Goal: Task Accomplishment & Management: Use online tool/utility

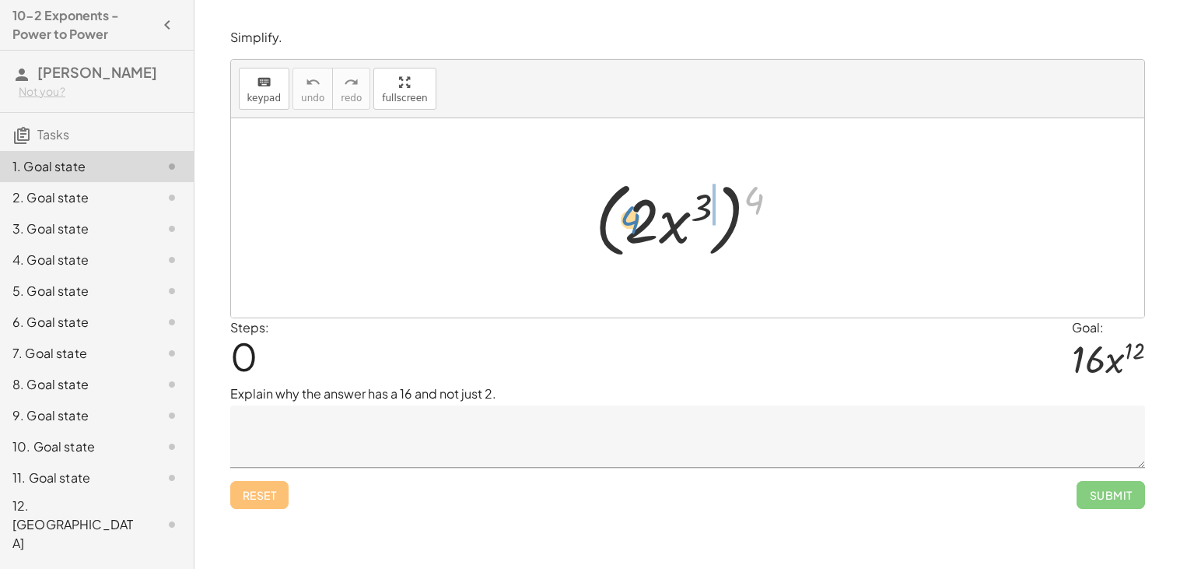
drag, startPoint x: 752, startPoint y: 207, endPoint x: 629, endPoint y: 226, distance: 124.5
click at [629, 226] on div at bounding box center [694, 218] width 212 height 89
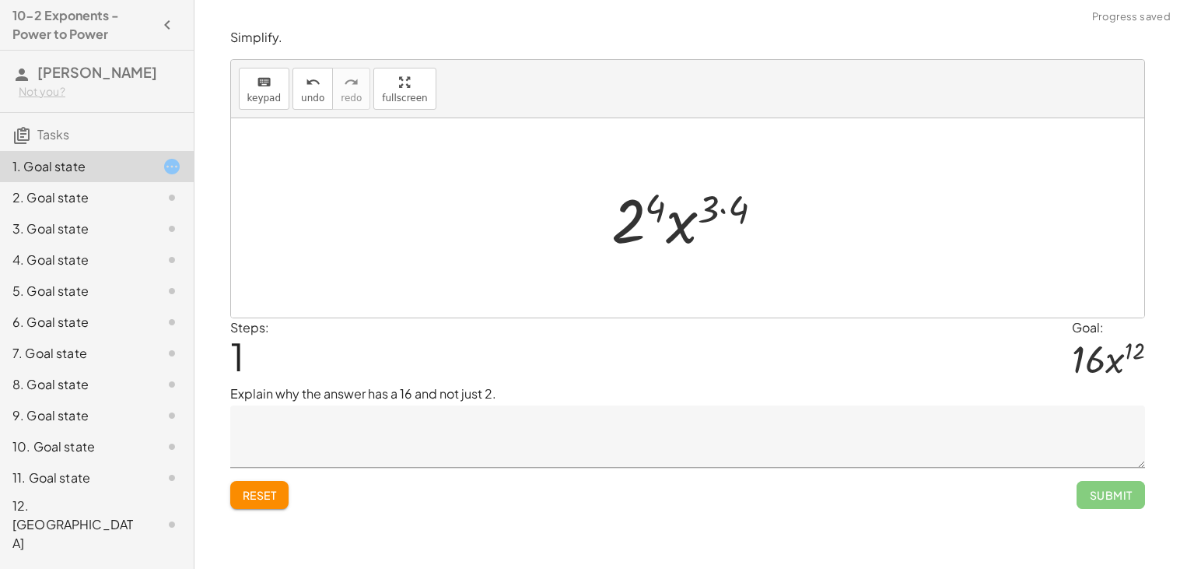
click at [725, 211] on div at bounding box center [694, 218] width 181 height 80
click at [658, 206] on div at bounding box center [693, 218] width 163 height 80
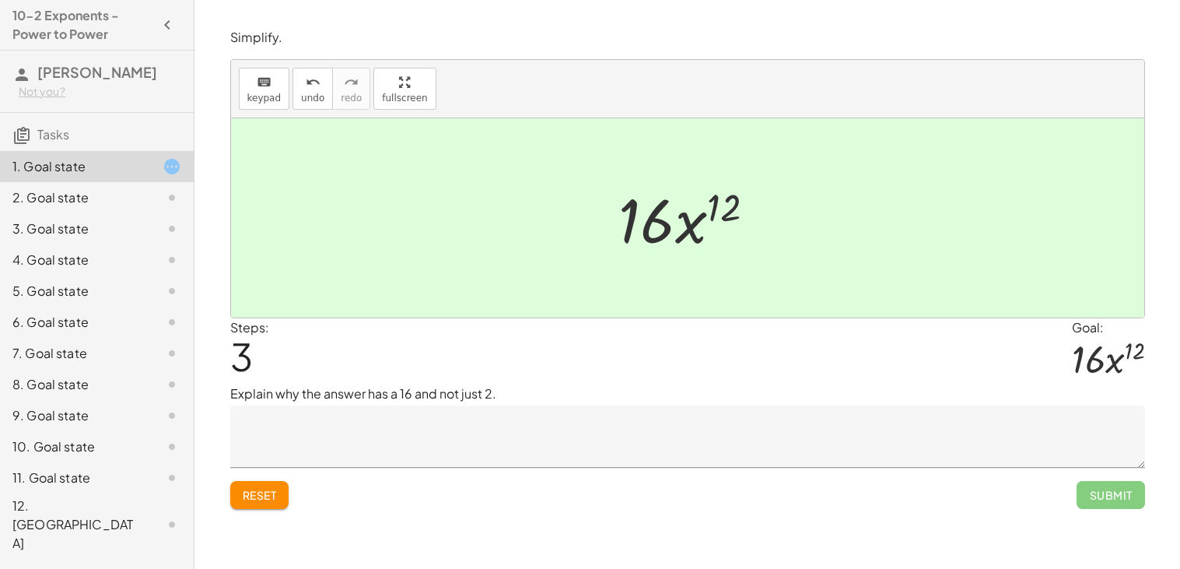
click at [423, 435] on textarea at bounding box center [687, 436] width 915 height 62
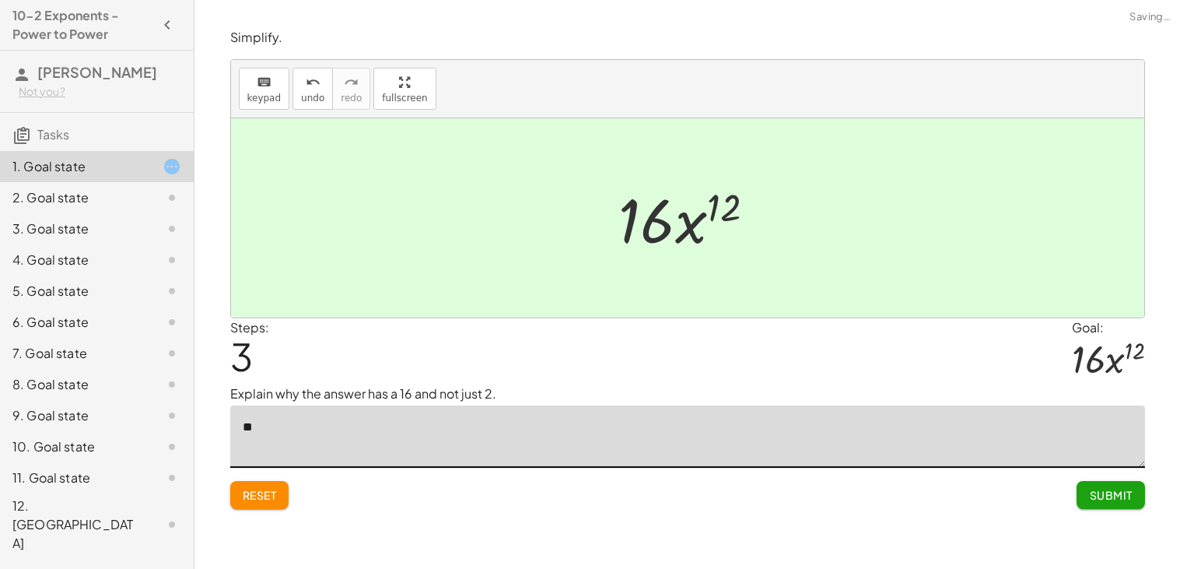
type textarea "*"
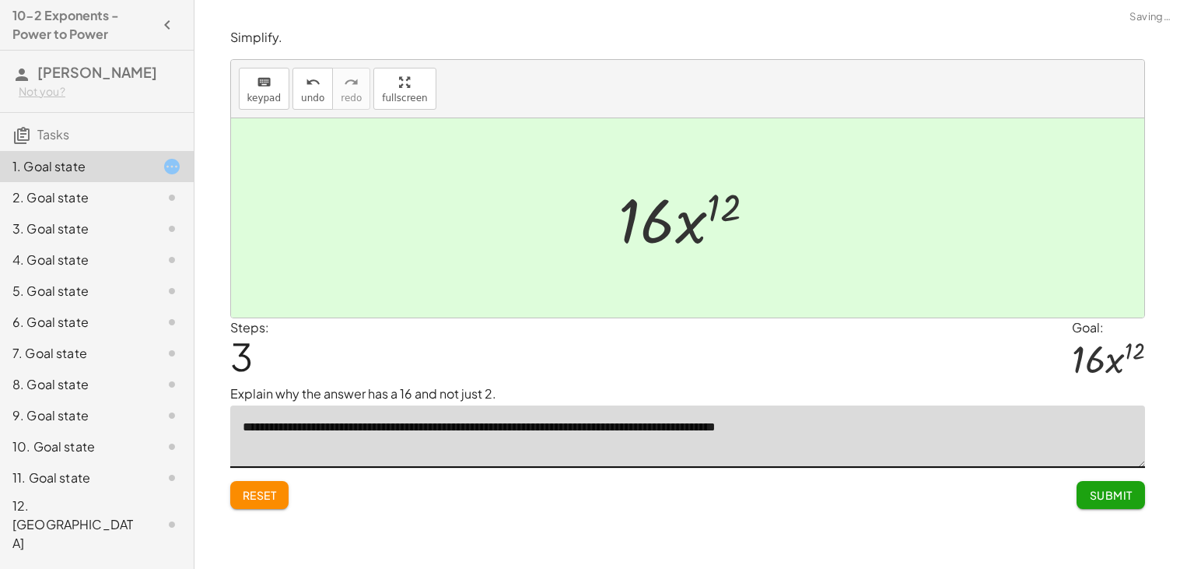
type textarea "**********"
click at [1095, 503] on button "Submit" at bounding box center [1111, 495] width 68 height 28
click at [0, 0] on span "Continue" at bounding box center [0, 0] width 0 height 0
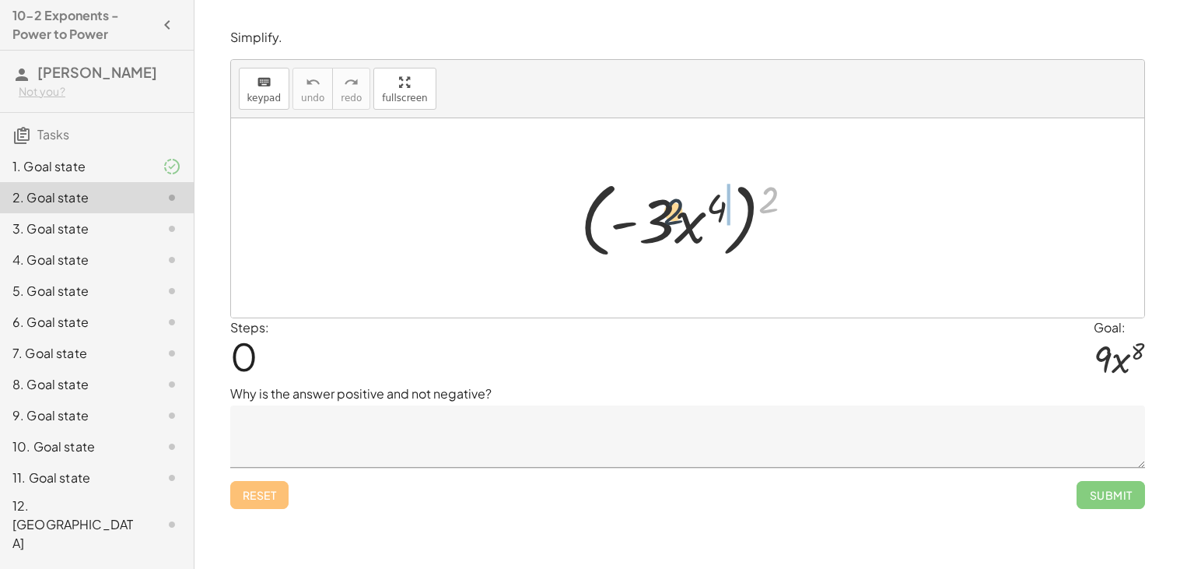
drag, startPoint x: 770, startPoint y: 202, endPoint x: 649, endPoint y: 223, distance: 122.4
click at [649, 223] on div at bounding box center [693, 218] width 241 height 89
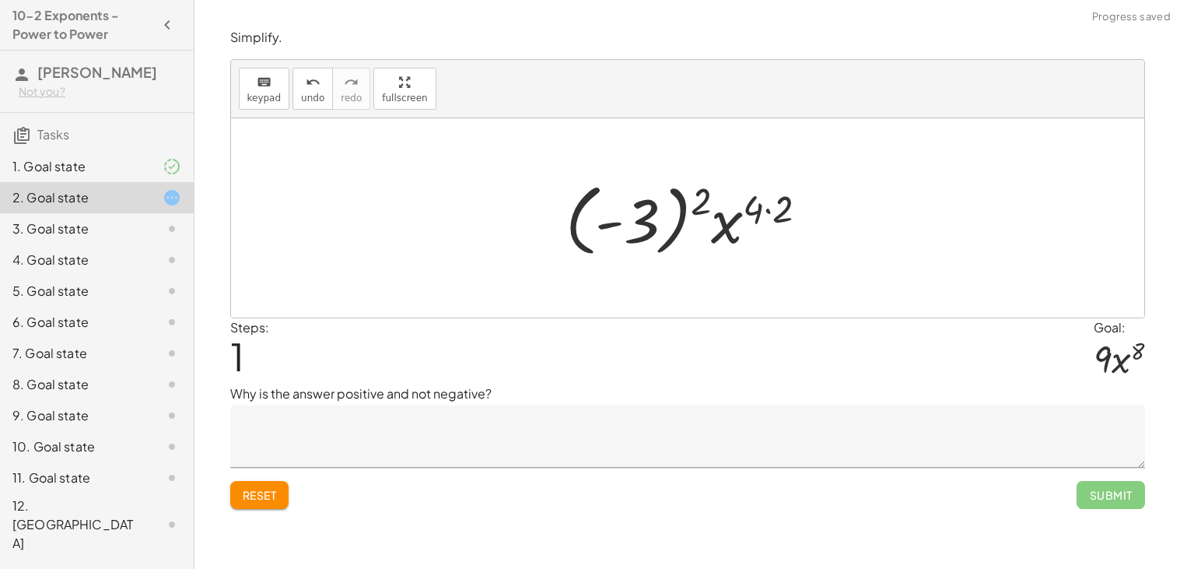
click at [697, 210] on div at bounding box center [693, 218] width 271 height 86
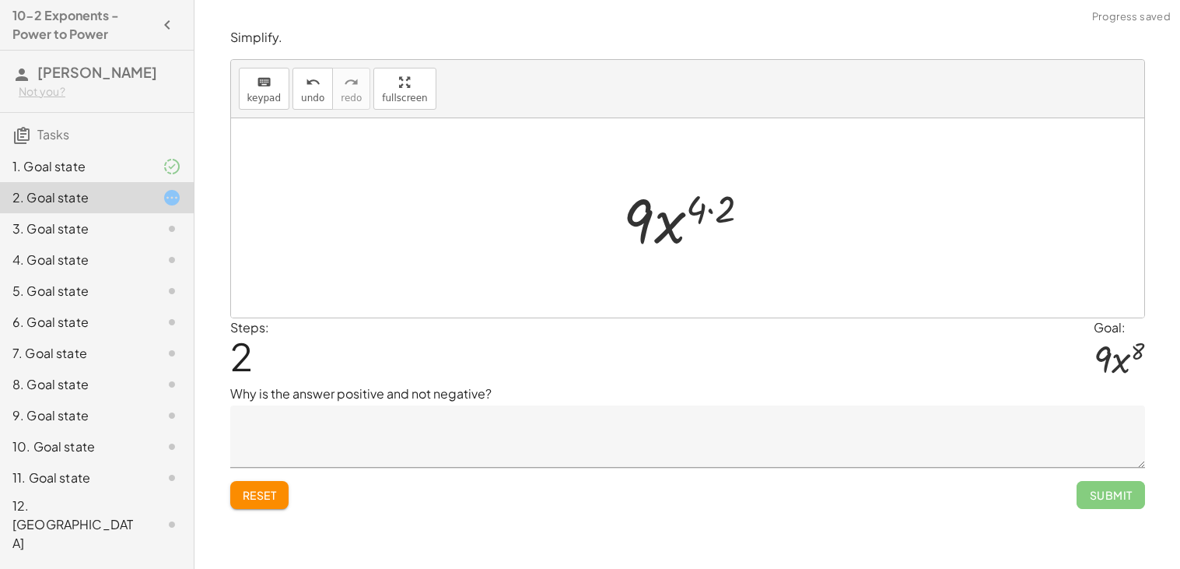
click at [703, 212] on div at bounding box center [693, 218] width 155 height 80
click at [714, 207] on div at bounding box center [693, 218] width 155 height 80
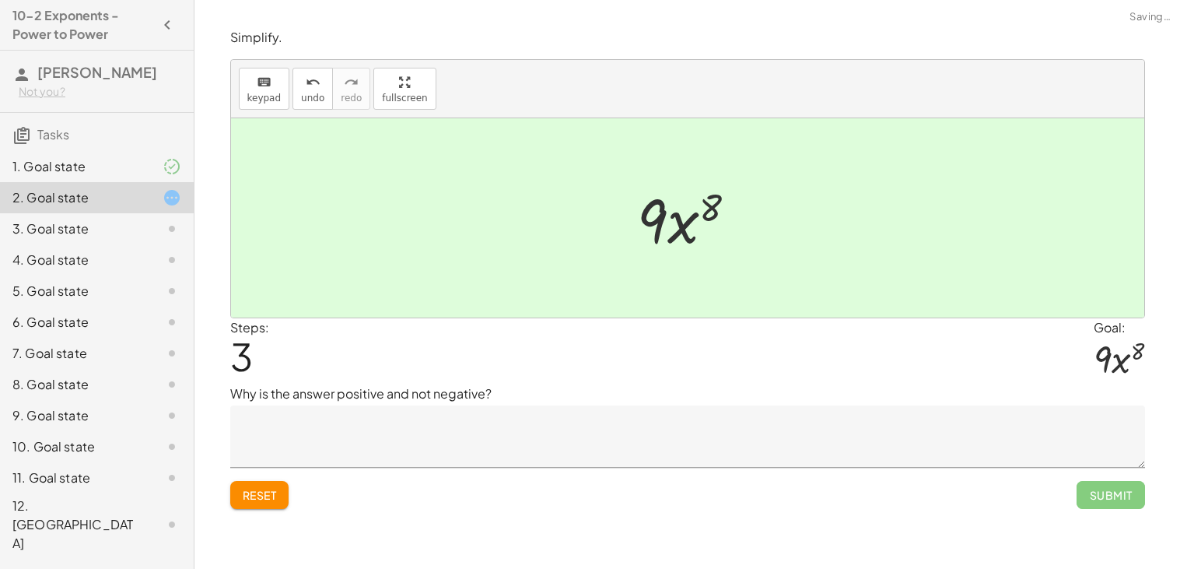
click at [689, 430] on textarea at bounding box center [687, 436] width 915 height 62
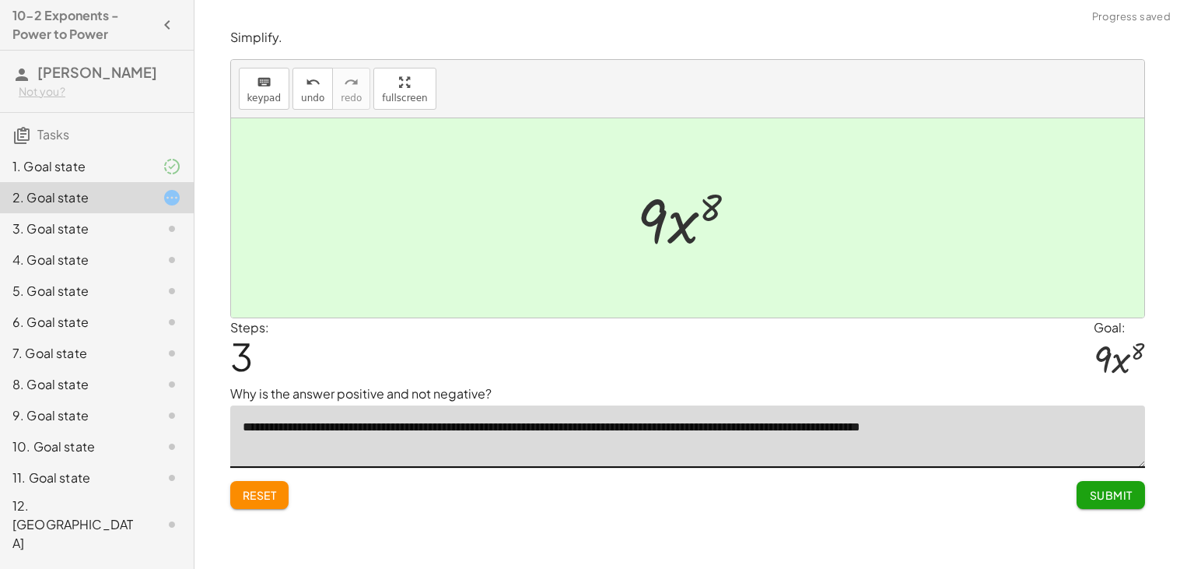
type textarea "**********"
click at [1109, 500] on span "Submit" at bounding box center [1110, 495] width 43 height 14
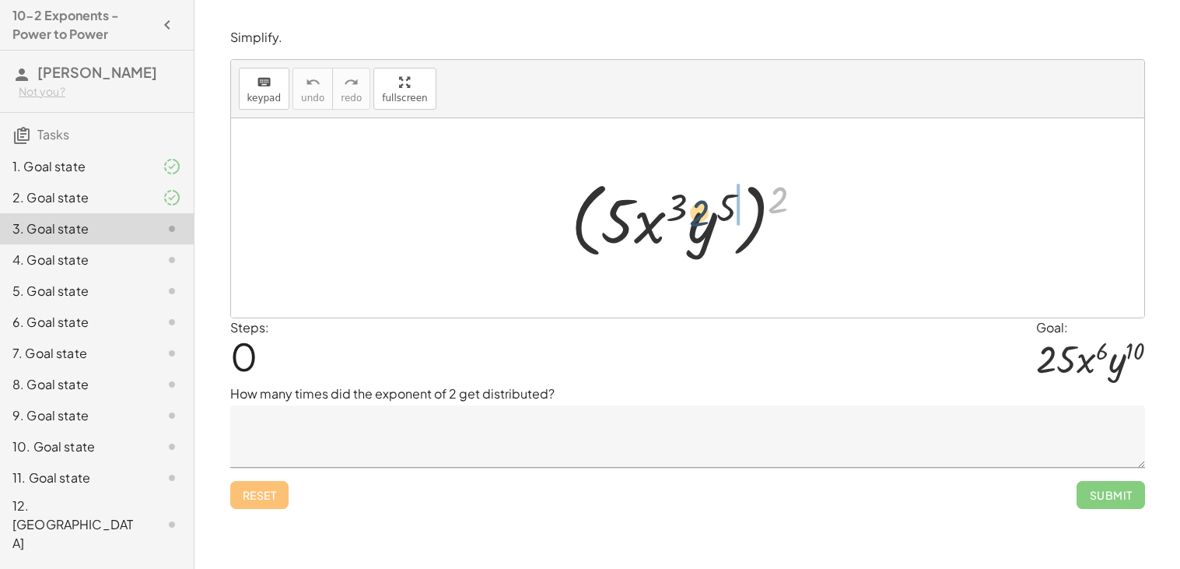
drag, startPoint x: 781, startPoint y: 199, endPoint x: 683, endPoint y: 216, distance: 99.4
click at [683, 216] on div at bounding box center [693, 218] width 261 height 89
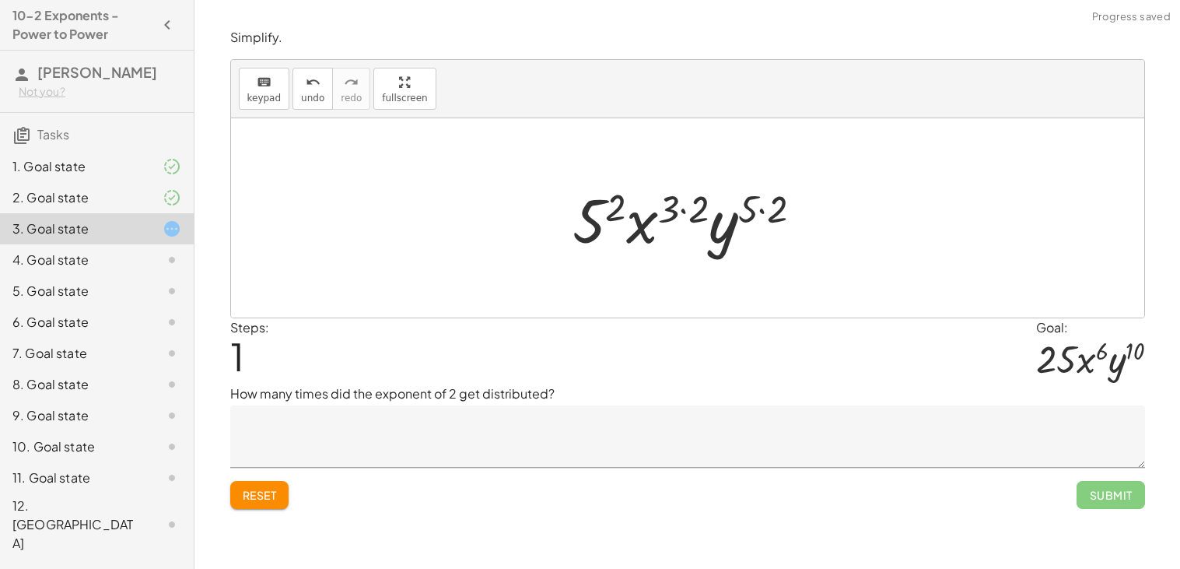
click at [535, 429] on textarea at bounding box center [687, 436] width 915 height 62
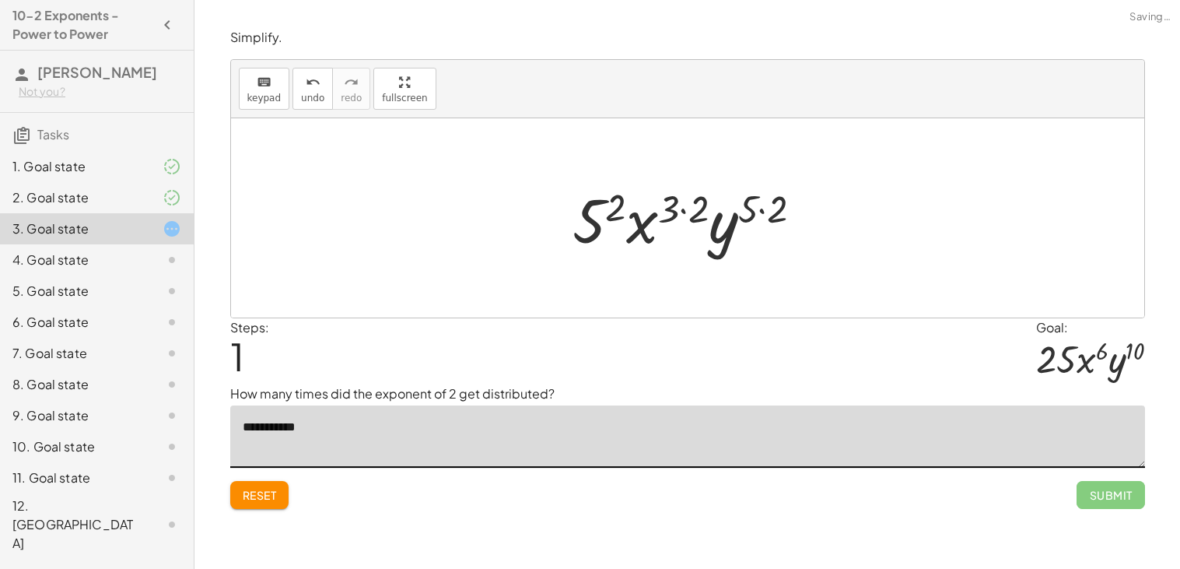
type textarea "**********"
click at [612, 203] on div at bounding box center [694, 218] width 258 height 80
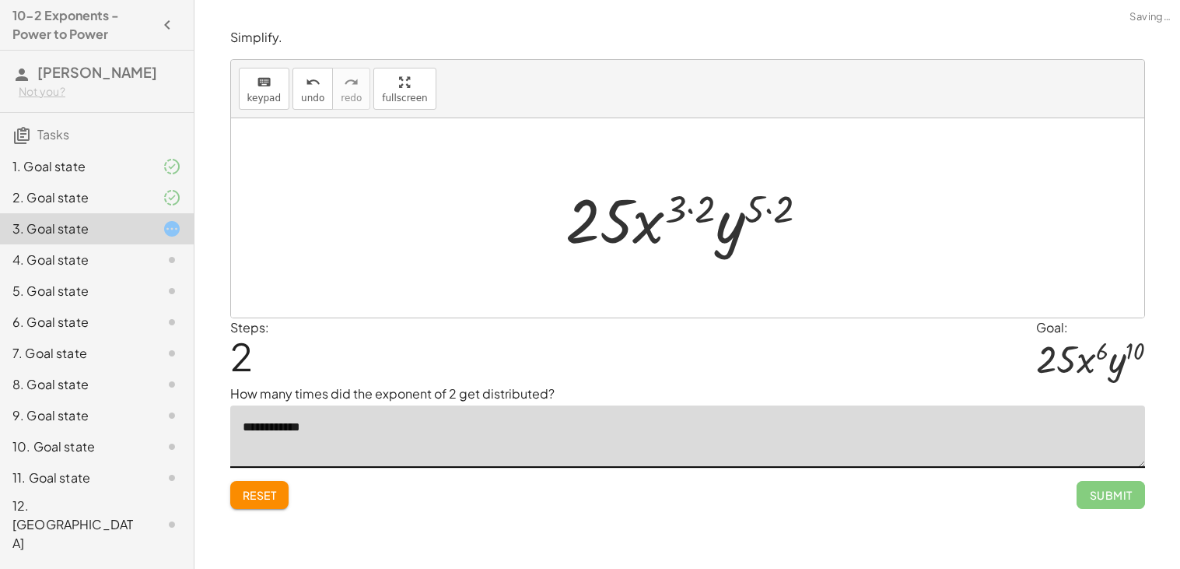
click at [689, 209] on div at bounding box center [694, 218] width 272 height 80
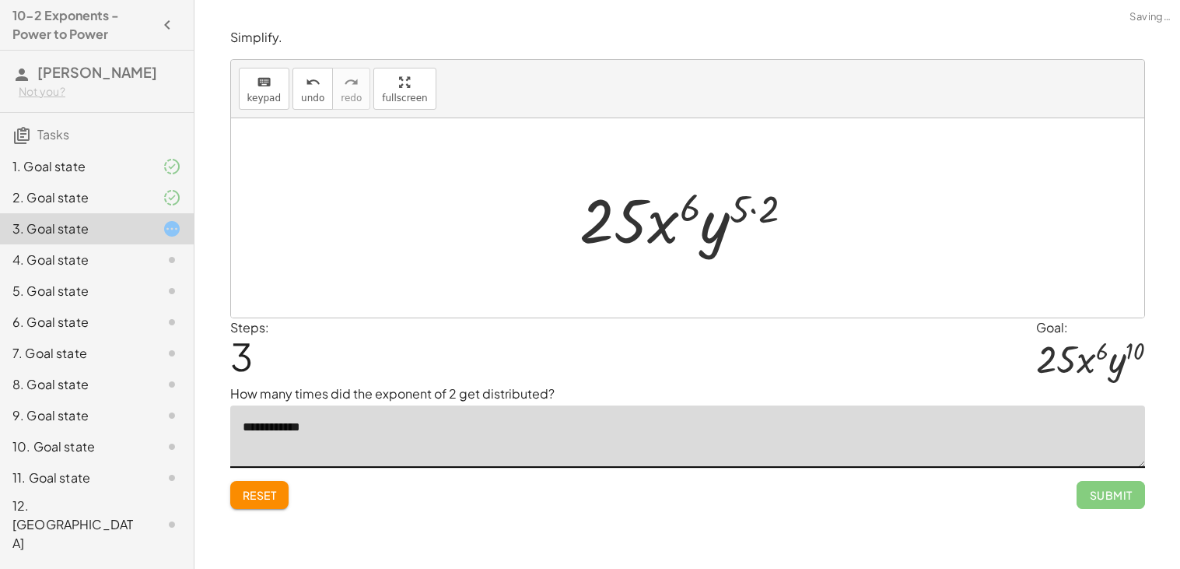
click at [748, 209] on div at bounding box center [694, 218] width 242 height 80
click at [751, 209] on div at bounding box center [694, 218] width 242 height 80
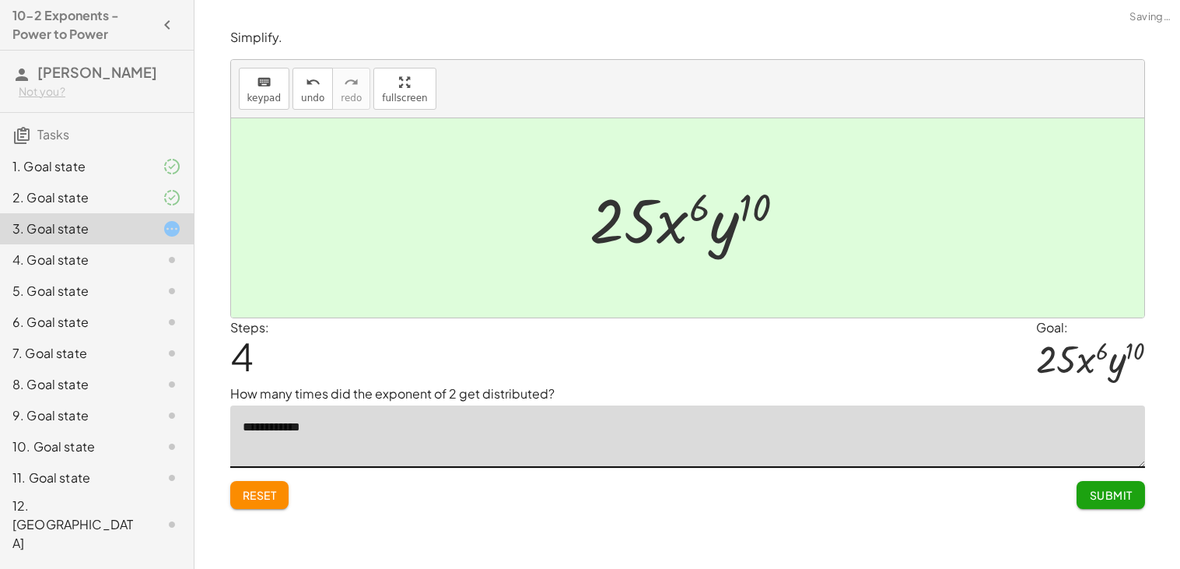
click at [1100, 500] on span "Submit" at bounding box center [1110, 495] width 43 height 14
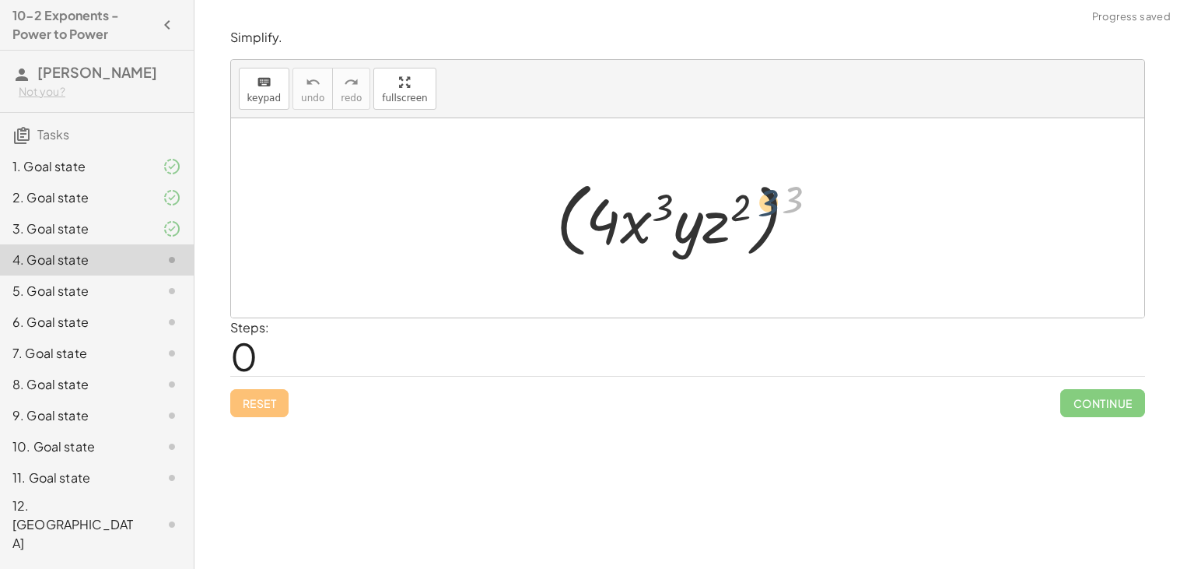
drag, startPoint x: 798, startPoint y: 208, endPoint x: 697, endPoint y: 221, distance: 101.3
click at [697, 221] on div at bounding box center [694, 218] width 290 height 89
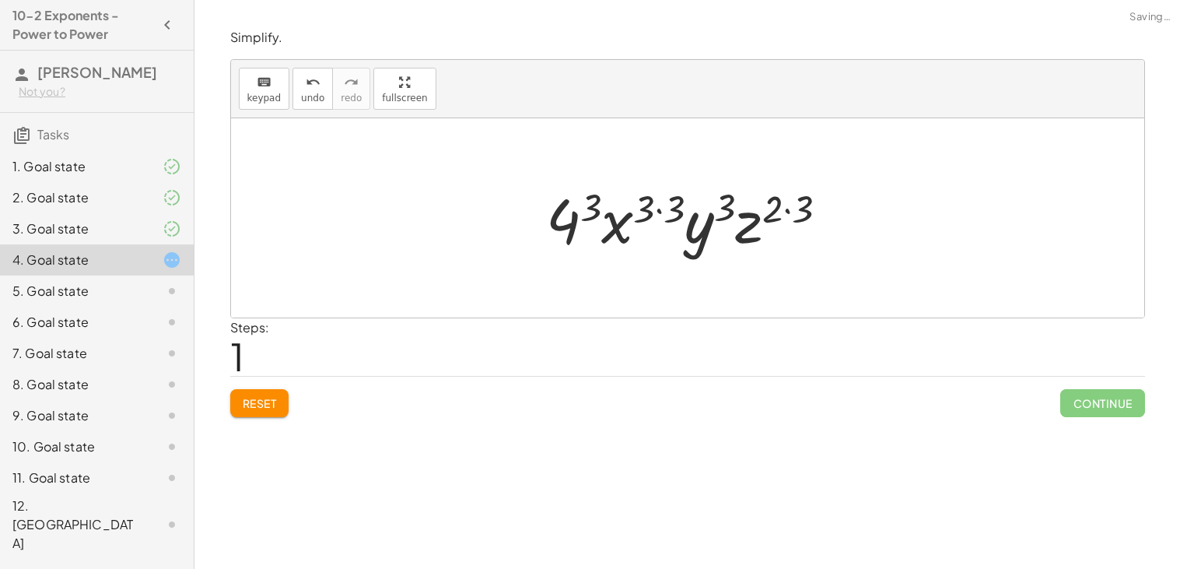
click at [584, 202] on div at bounding box center [693, 218] width 310 height 80
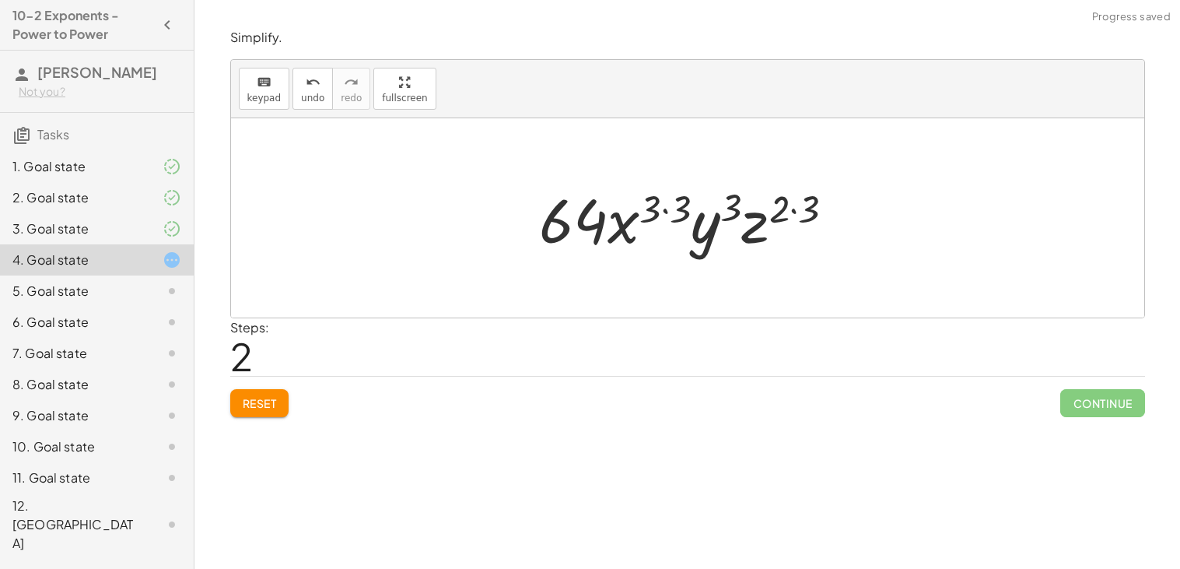
click at [670, 211] on div at bounding box center [693, 218] width 324 height 80
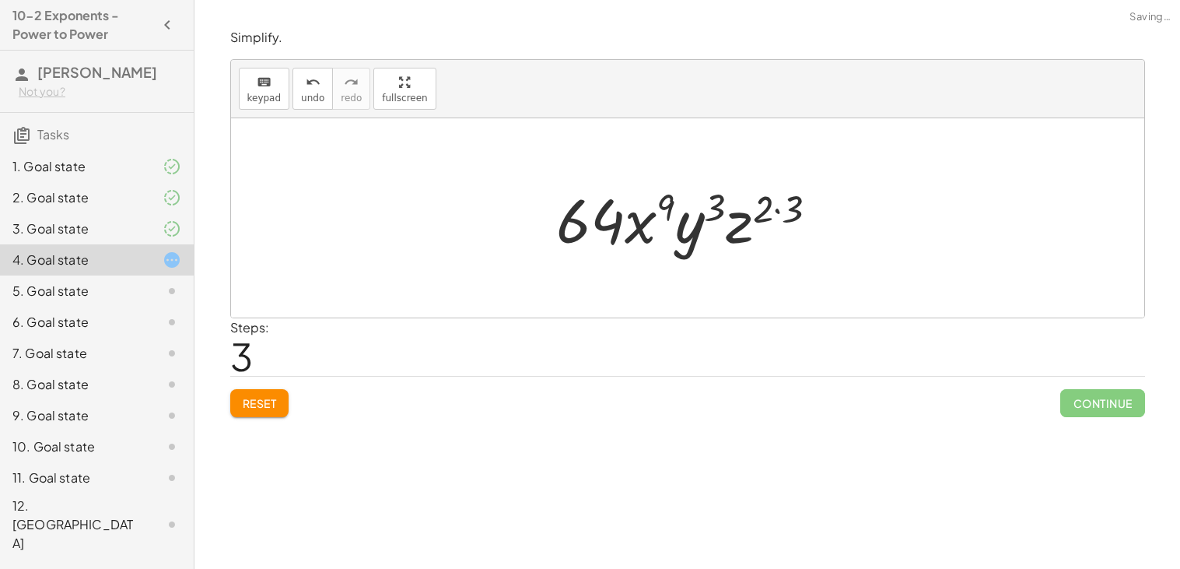
click at [780, 208] on div at bounding box center [694, 218] width 290 height 80
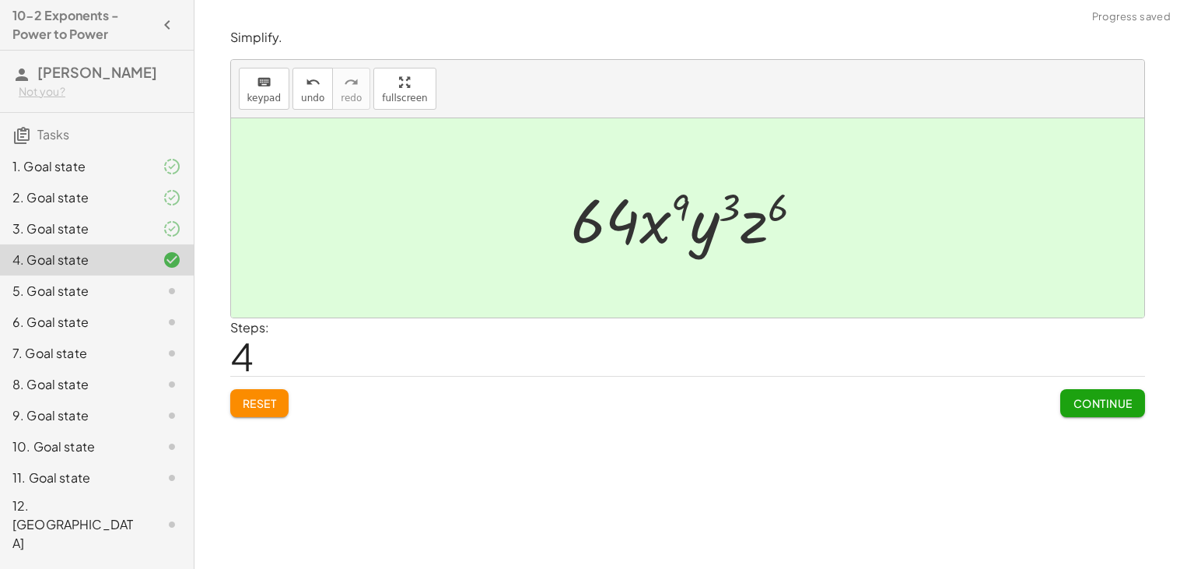
click at [1103, 402] on span "Continue" at bounding box center [1102, 403] width 59 height 14
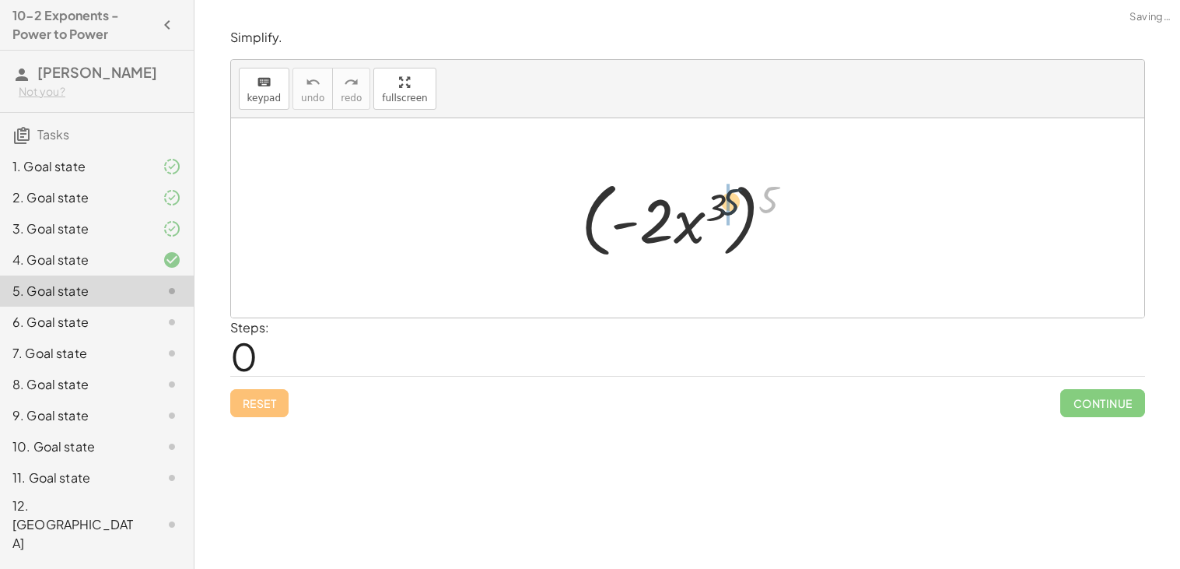
drag, startPoint x: 766, startPoint y: 208, endPoint x: 689, endPoint y: 223, distance: 79.2
click at [689, 223] on div at bounding box center [694, 218] width 240 height 89
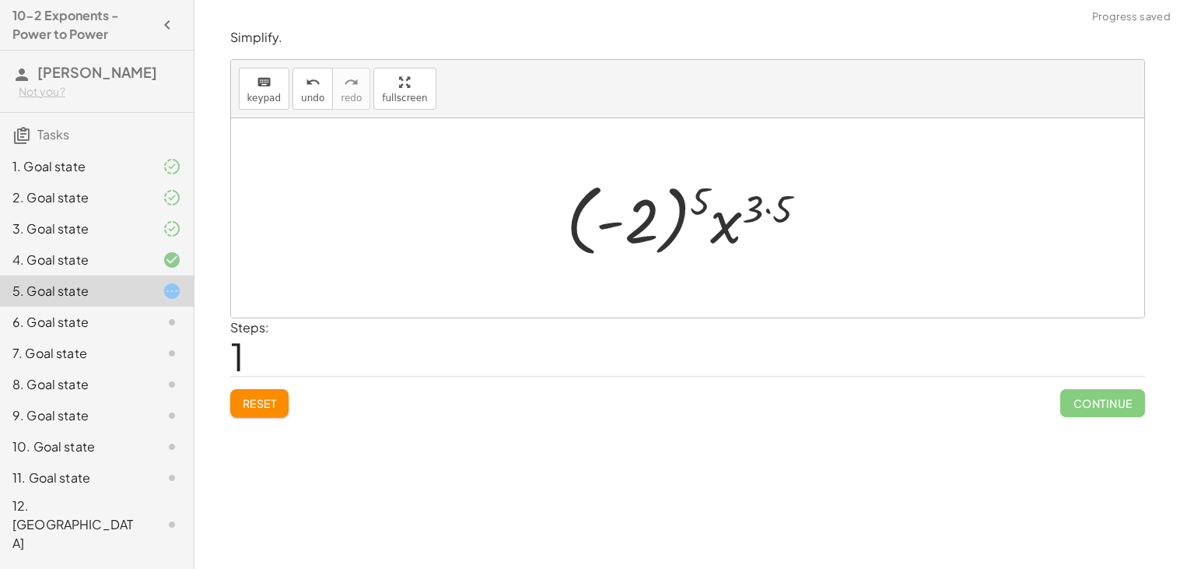
click at [681, 205] on div at bounding box center [693, 218] width 269 height 86
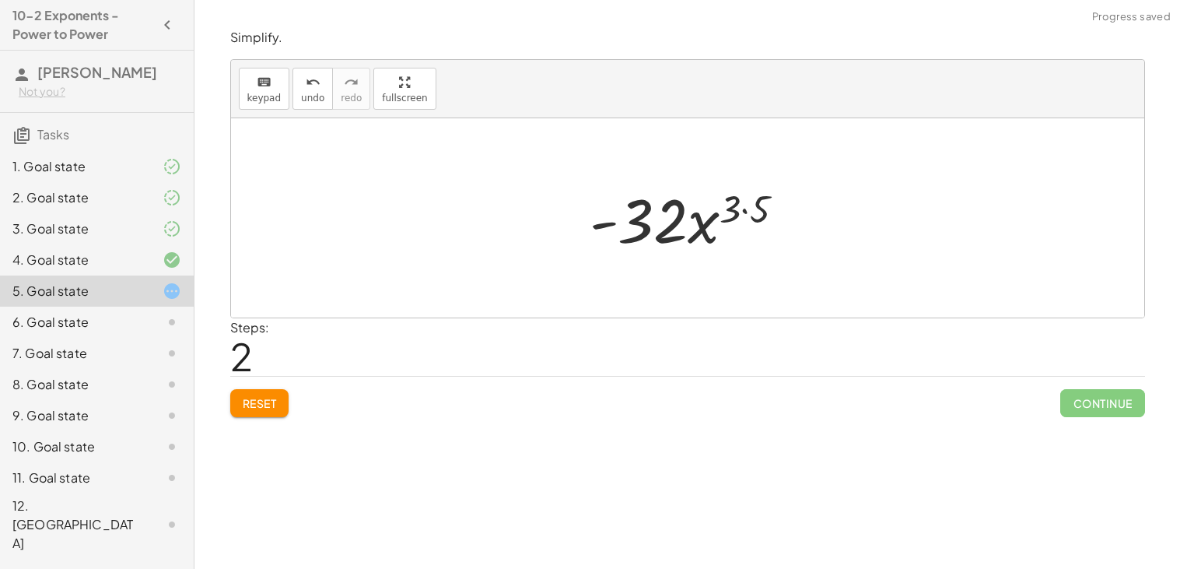
click at [748, 205] on div at bounding box center [693, 218] width 223 height 80
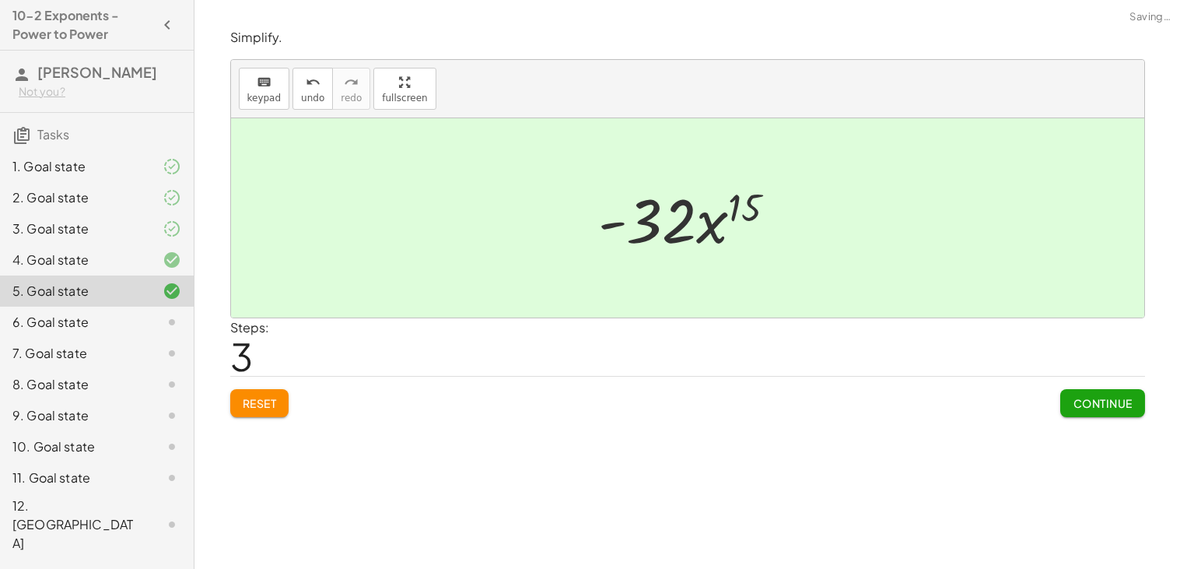
click at [1097, 403] on span "Continue" at bounding box center [1102, 403] width 59 height 14
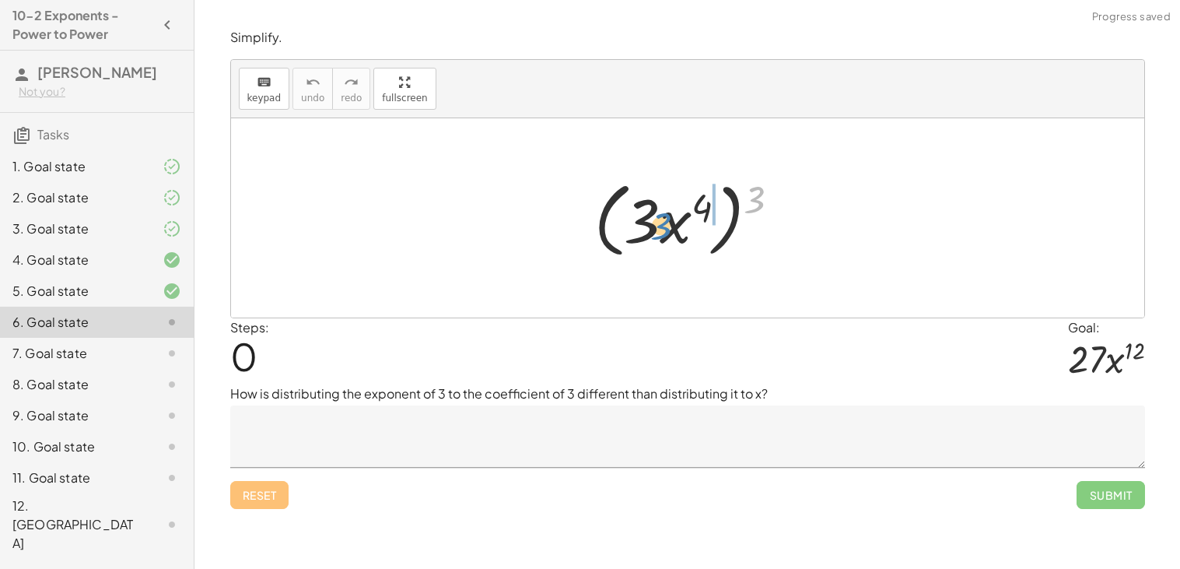
drag, startPoint x: 765, startPoint y: 202, endPoint x: 672, endPoint y: 229, distance: 97.1
click at [672, 229] on div at bounding box center [694, 218] width 214 height 89
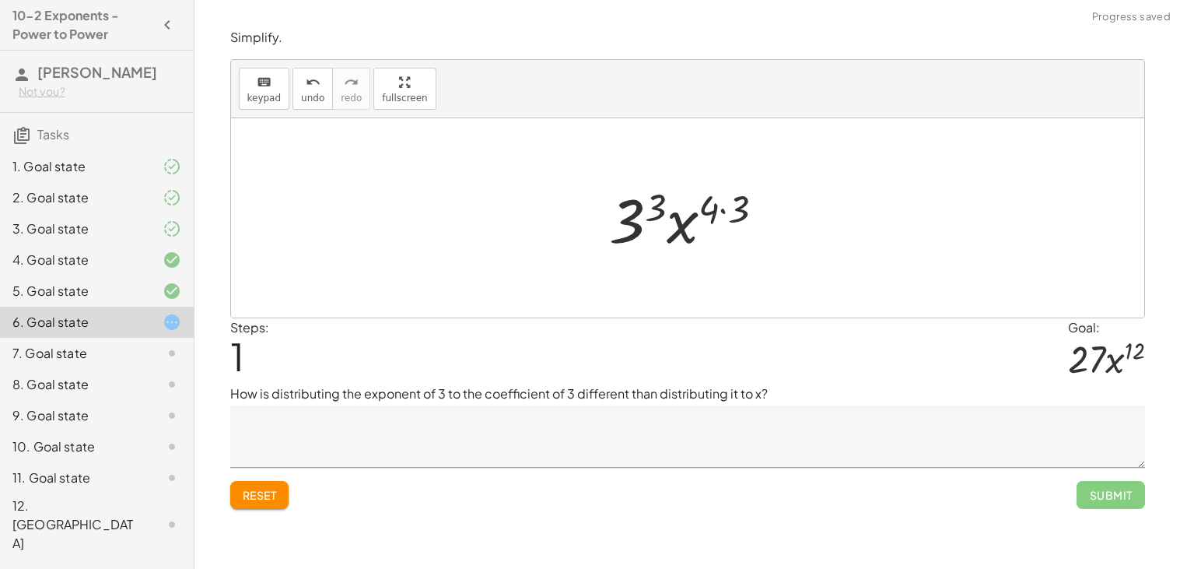
click at [654, 209] on div at bounding box center [693, 218] width 182 height 80
click at [731, 215] on div at bounding box center [693, 218] width 188 height 80
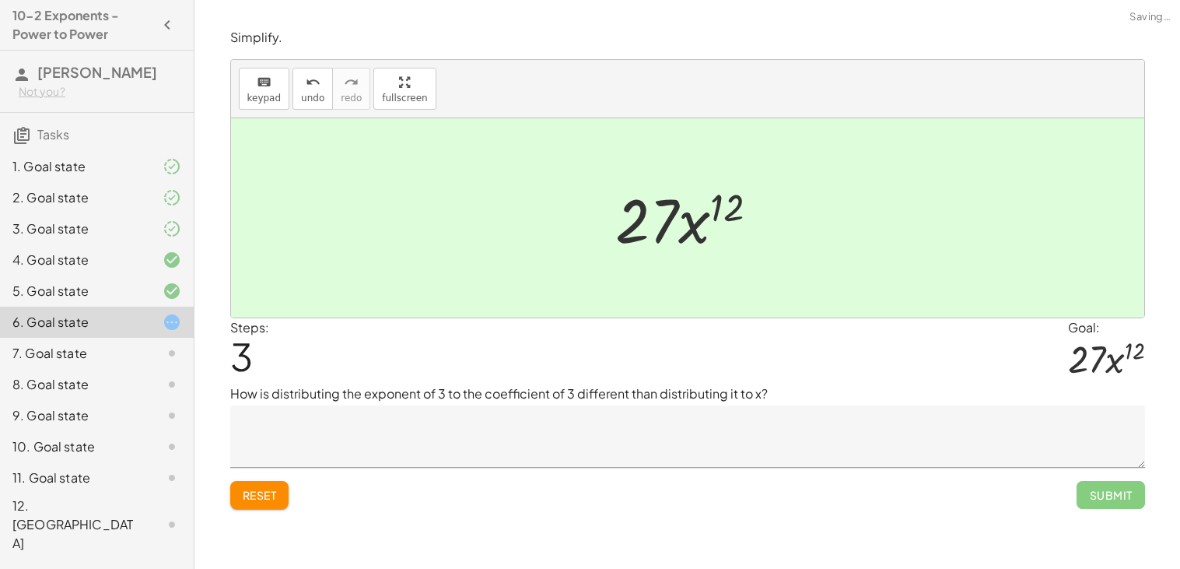
click at [626, 427] on textarea at bounding box center [687, 436] width 915 height 62
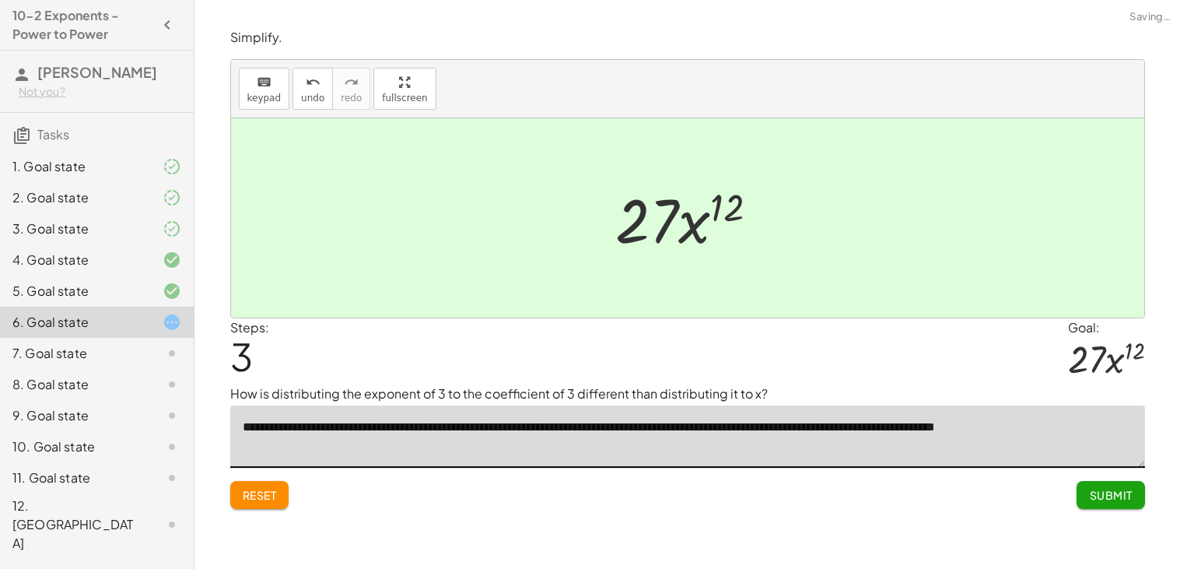
type textarea "**********"
click at [1133, 492] on button "Submit" at bounding box center [1111, 495] width 68 height 28
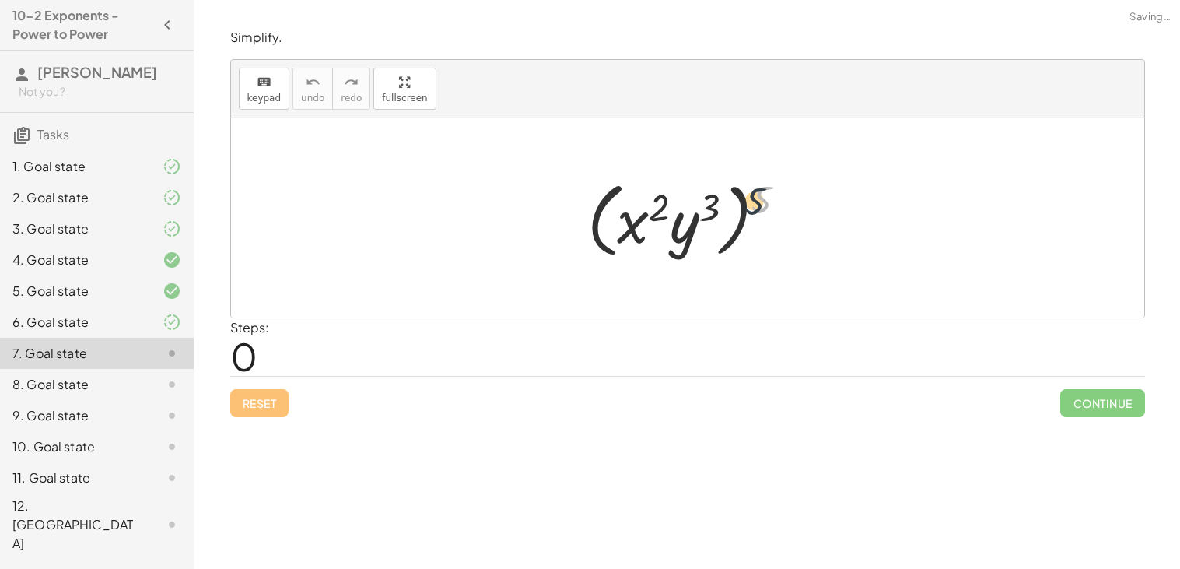
drag, startPoint x: 773, startPoint y: 192, endPoint x: 710, endPoint y: 210, distance: 64.8
click at [710, 210] on div at bounding box center [693, 218] width 227 height 89
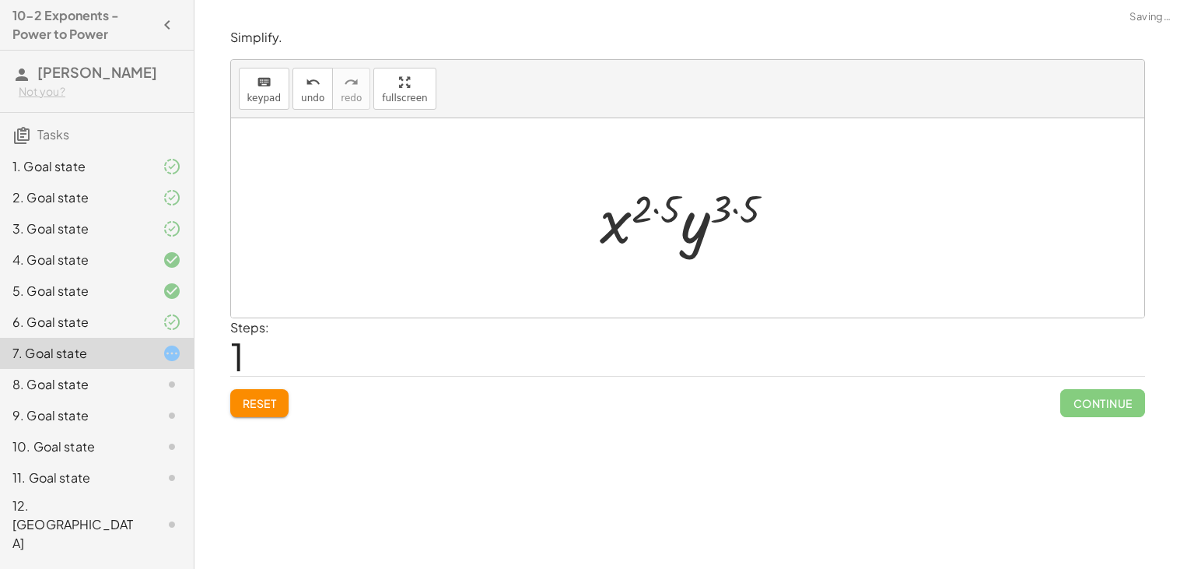
click at [648, 203] on div at bounding box center [694, 218] width 204 height 80
click at [657, 210] on div at bounding box center [694, 218] width 204 height 80
click at [729, 210] on div at bounding box center [694, 218] width 186 height 80
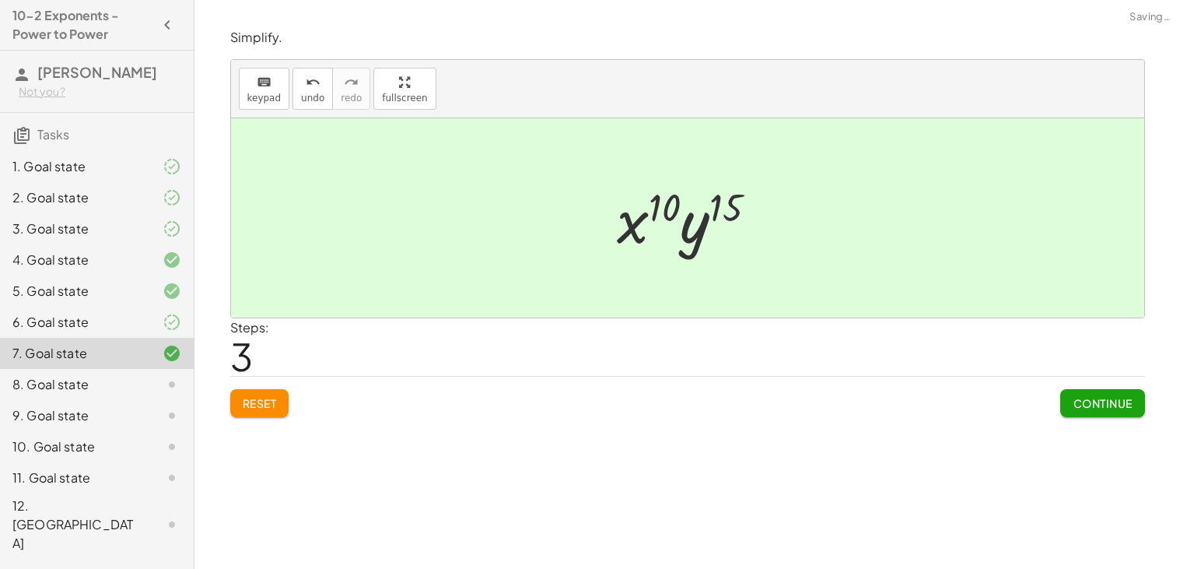
click at [1087, 411] on button "Continue" at bounding box center [1103, 403] width 84 height 28
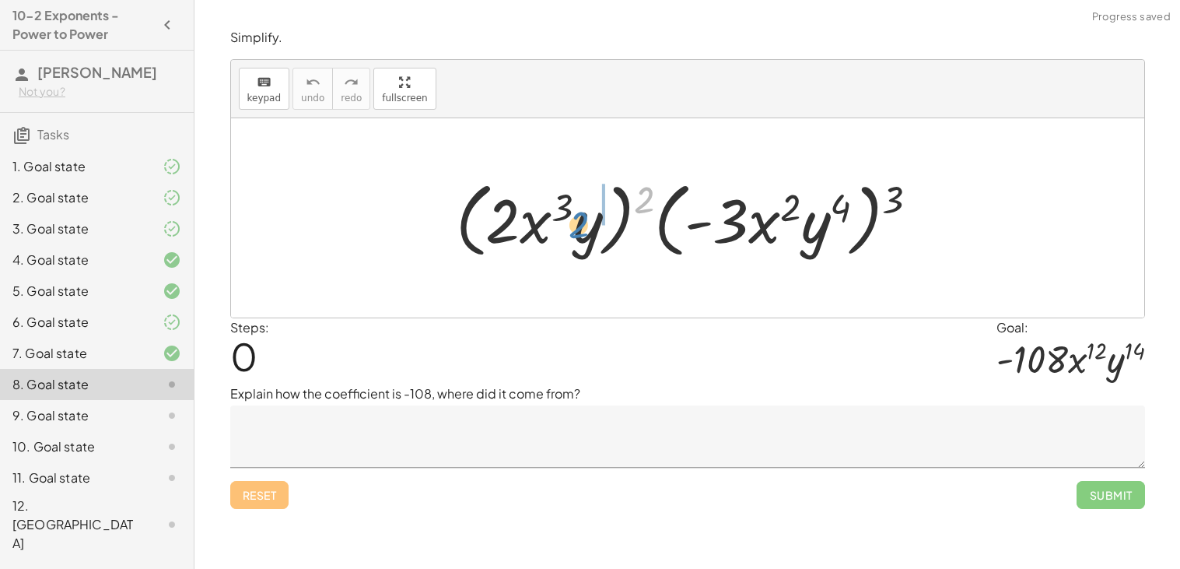
drag, startPoint x: 638, startPoint y: 196, endPoint x: 574, endPoint y: 222, distance: 68.8
click at [574, 222] on div at bounding box center [693, 218] width 491 height 89
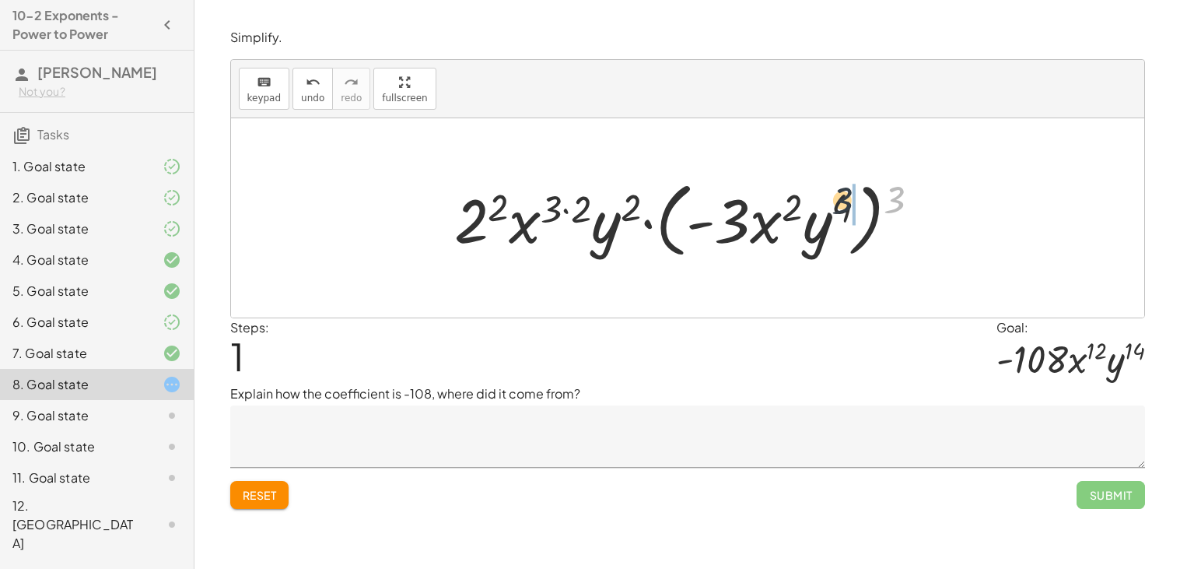
drag, startPoint x: 900, startPoint y: 205, endPoint x: 816, endPoint y: 210, distance: 83.4
click at [816, 210] on div at bounding box center [694, 218] width 494 height 89
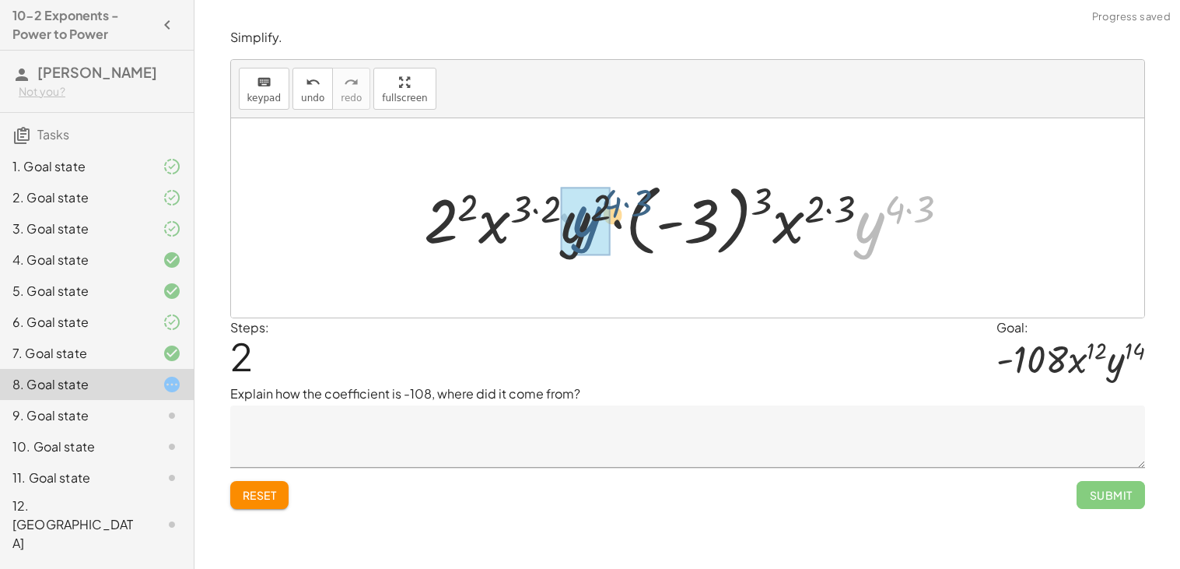
drag, startPoint x: 871, startPoint y: 241, endPoint x: 563, endPoint y: 244, distance: 308.2
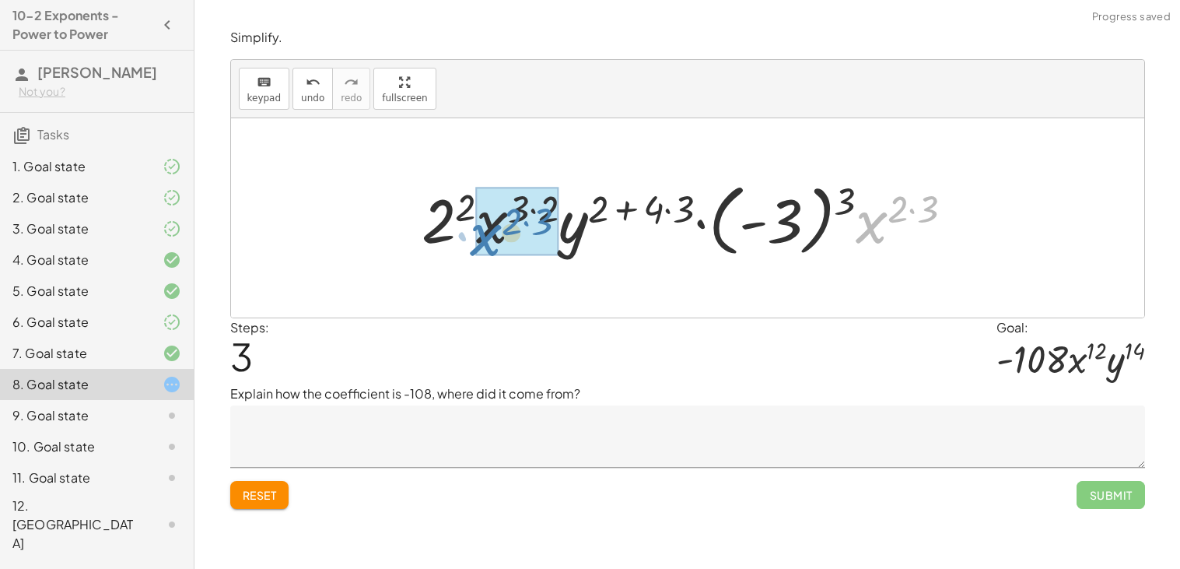
drag, startPoint x: 873, startPoint y: 235, endPoint x: 486, endPoint y: 247, distance: 387.7
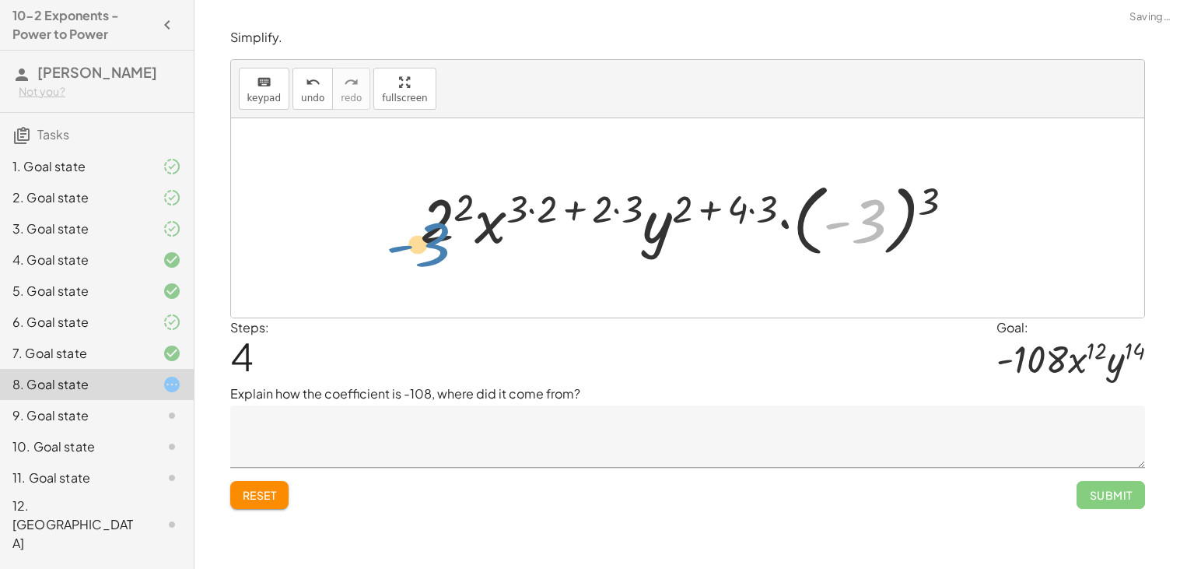
drag, startPoint x: 854, startPoint y: 230, endPoint x: 416, endPoint y: 247, distance: 438.4
click at [416, 247] on div at bounding box center [693, 218] width 563 height 86
drag, startPoint x: 864, startPoint y: 221, endPoint x: 433, endPoint y: 212, distance: 430.4
click at [433, 212] on div at bounding box center [693, 218] width 563 height 86
drag, startPoint x: 934, startPoint y: 197, endPoint x: 862, endPoint y: 219, distance: 74.8
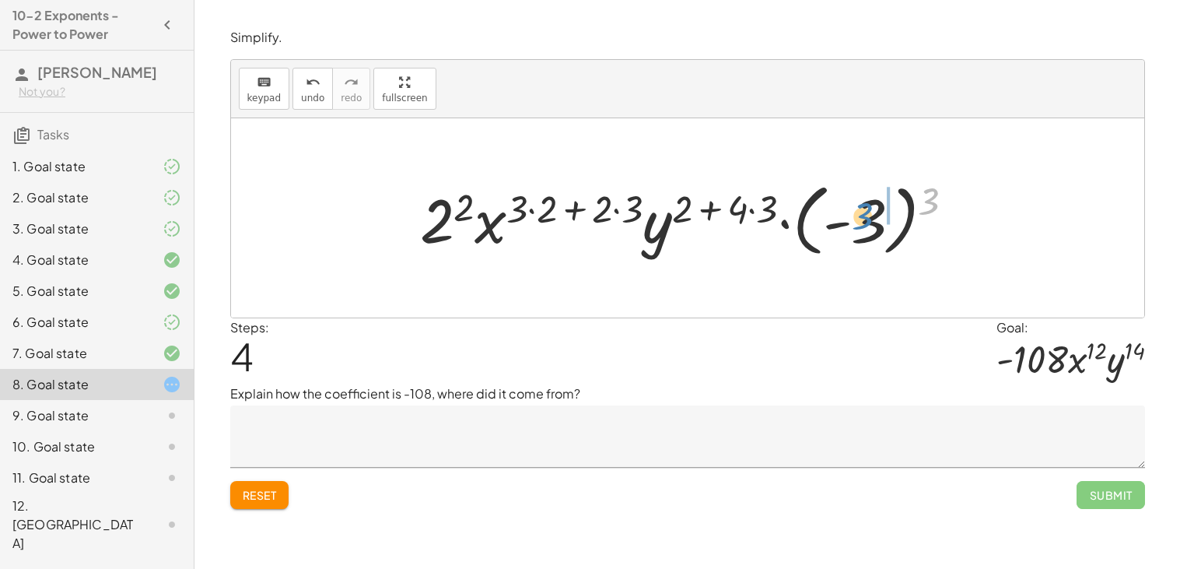
click at [862, 219] on div at bounding box center [693, 218] width 563 height 86
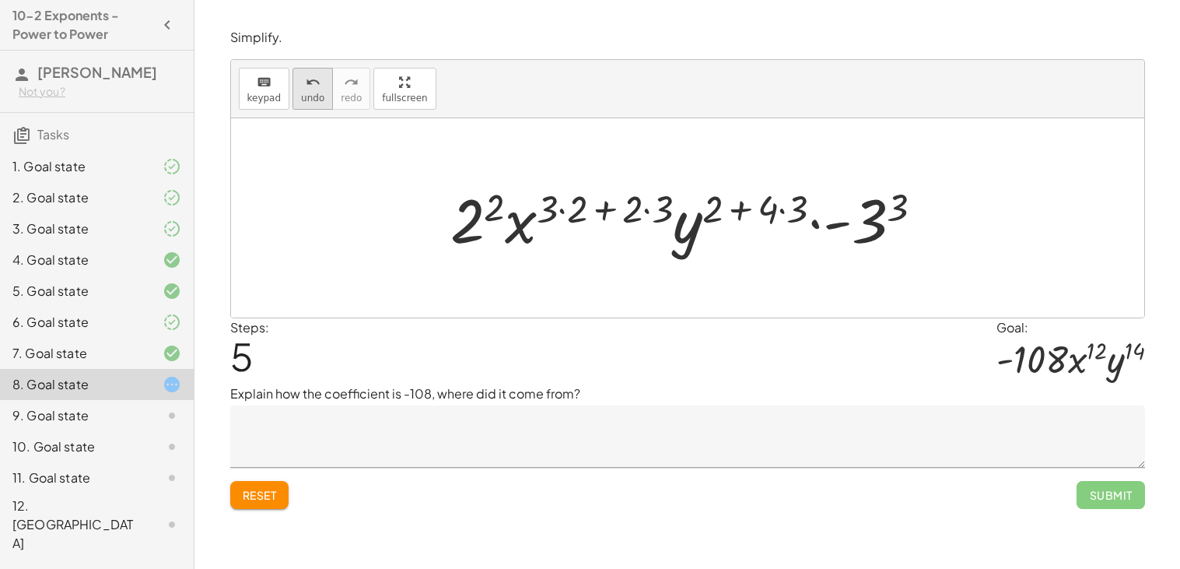
click at [308, 96] on span "undo" at bounding box center [312, 98] width 23 height 11
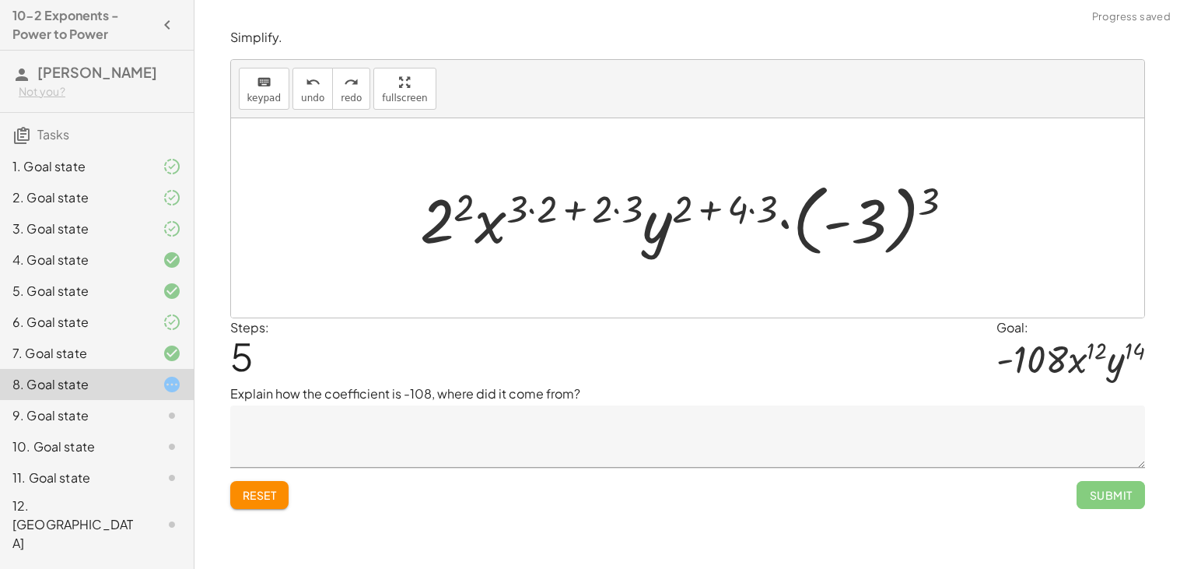
click at [924, 209] on div at bounding box center [693, 218] width 563 height 86
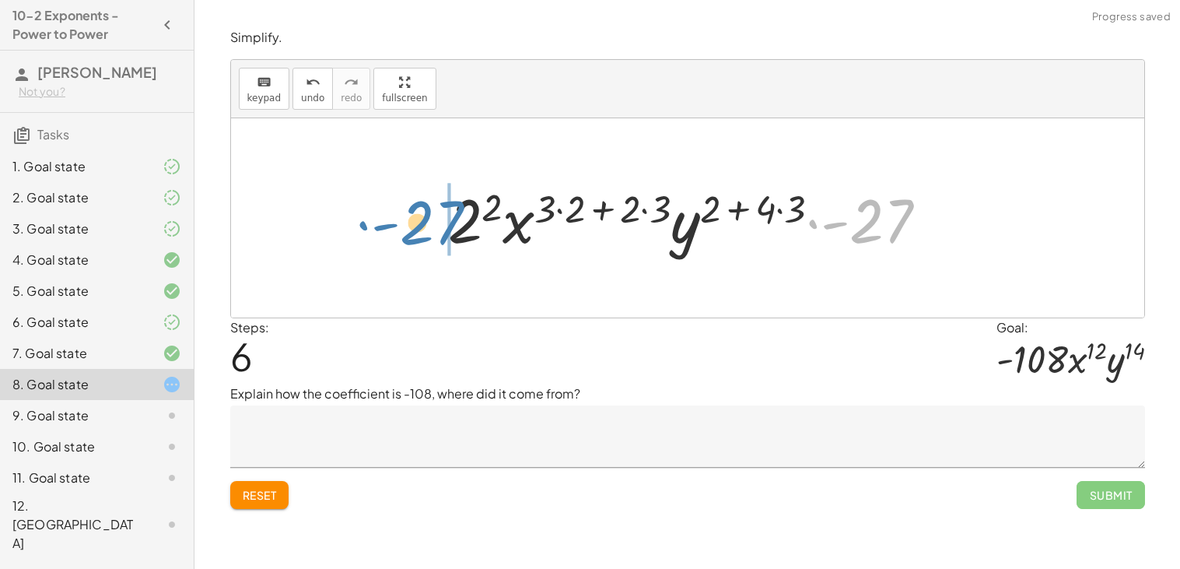
drag, startPoint x: 882, startPoint y: 222, endPoint x: 455, endPoint y: 223, distance: 426.4
click at [455, 223] on div at bounding box center [693, 218] width 507 height 80
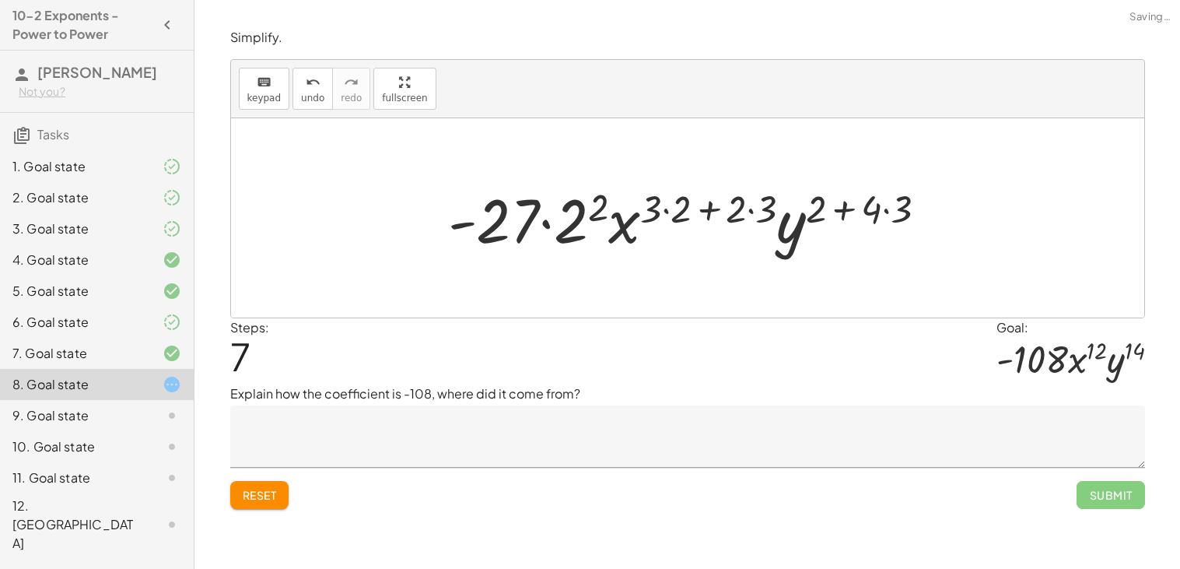
click at [565, 223] on div at bounding box center [693, 218] width 507 height 80
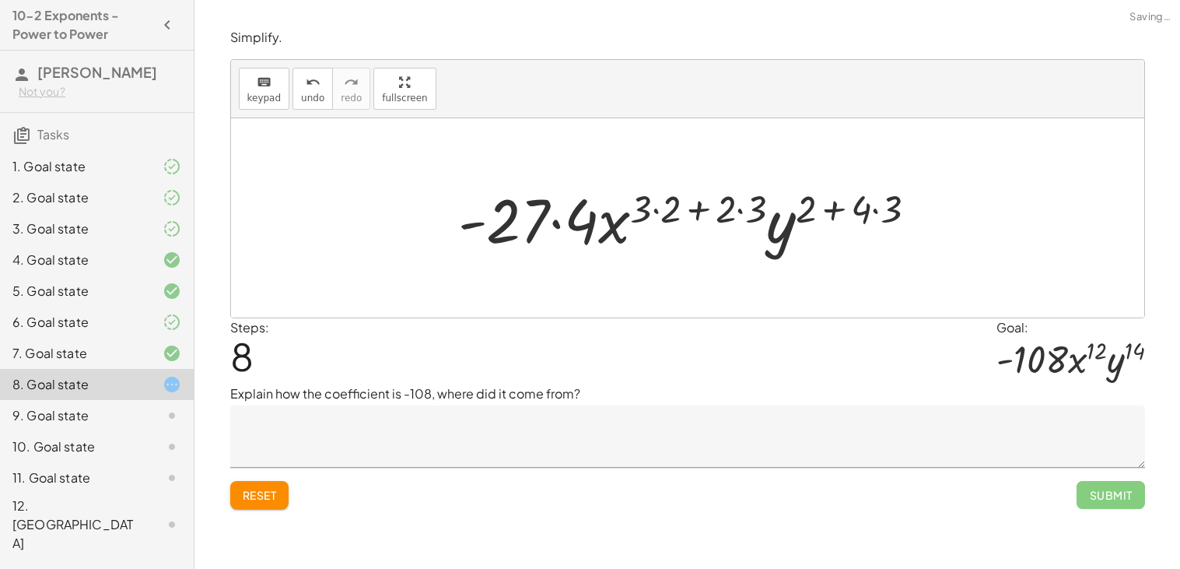
click at [555, 224] on div at bounding box center [694, 218] width 487 height 80
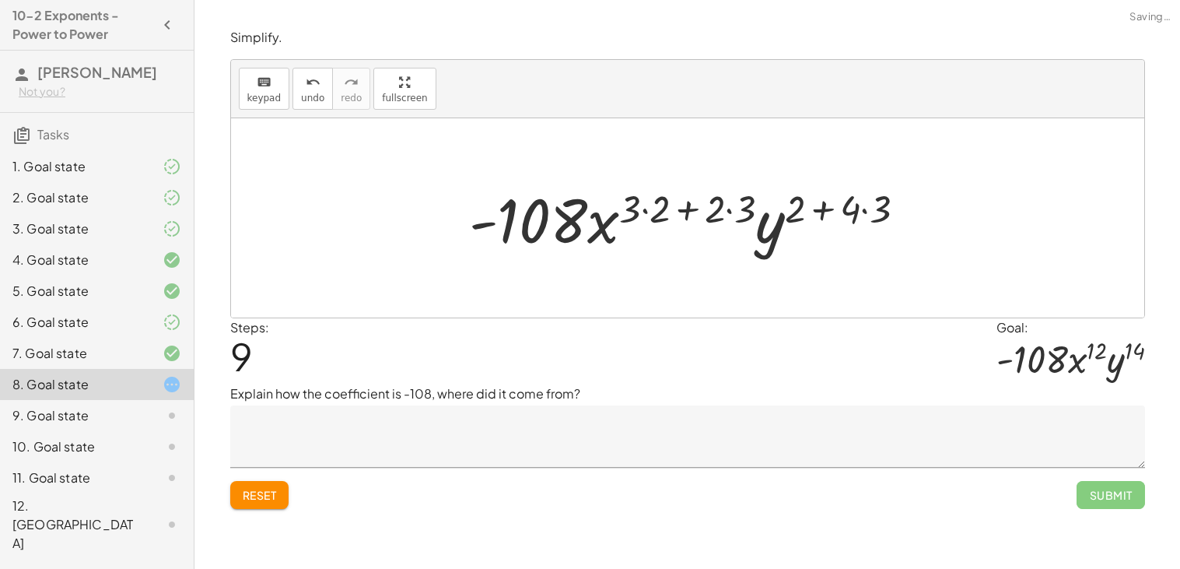
click at [640, 212] on div at bounding box center [693, 218] width 465 height 80
click at [648, 209] on div at bounding box center [693, 218] width 465 height 80
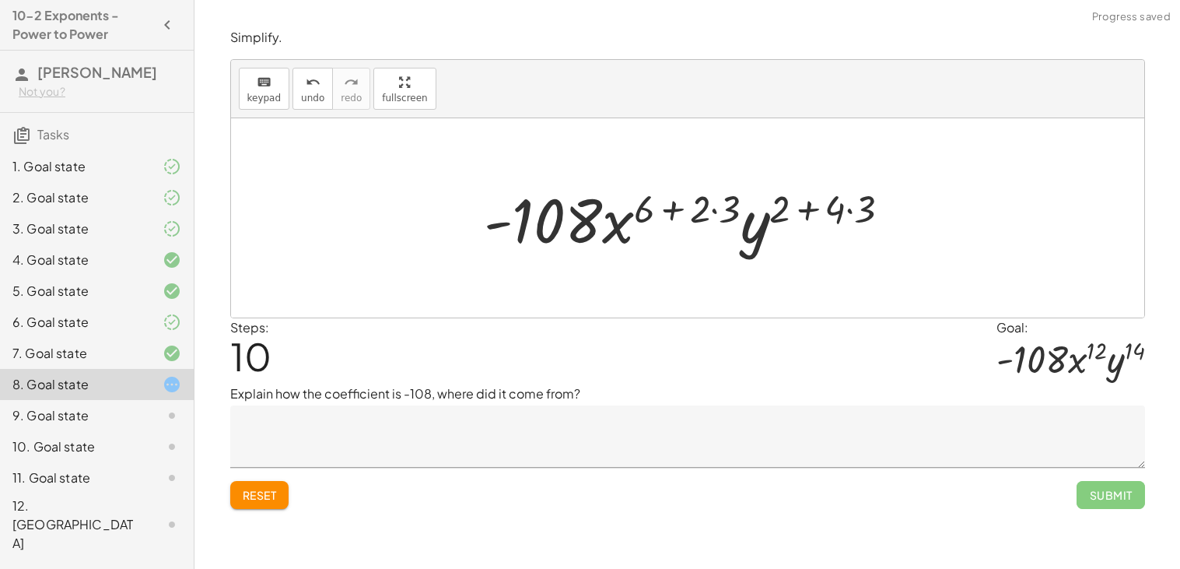
click at [712, 205] on div at bounding box center [693, 218] width 435 height 80
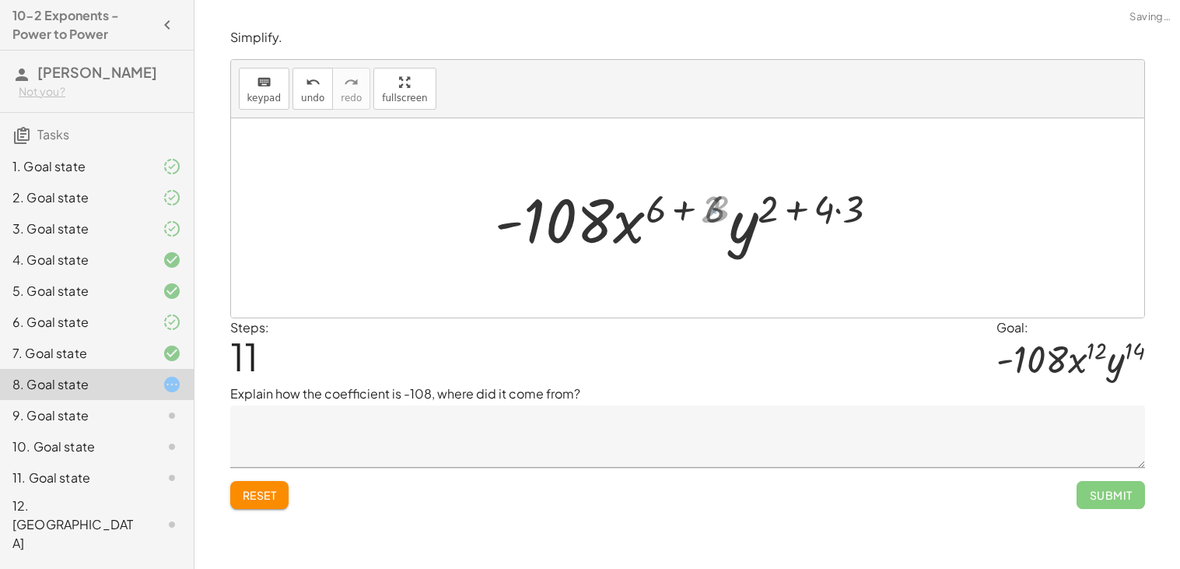
click at [688, 209] on div at bounding box center [693, 218] width 405 height 80
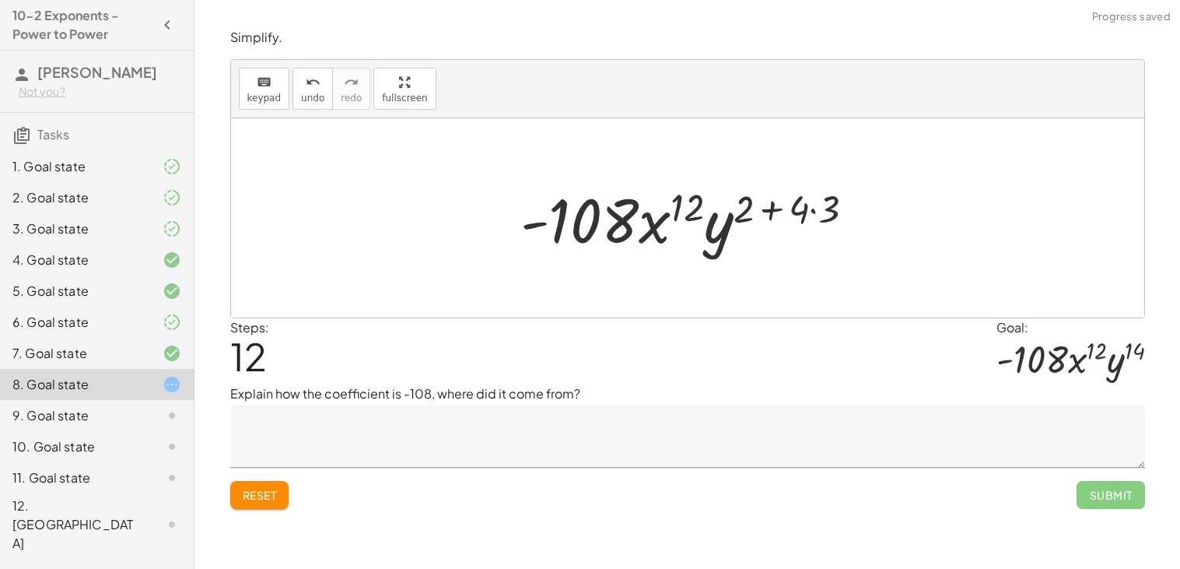
click at [770, 209] on div at bounding box center [694, 218] width 363 height 80
click at [814, 211] on div at bounding box center [694, 218] width 363 height 80
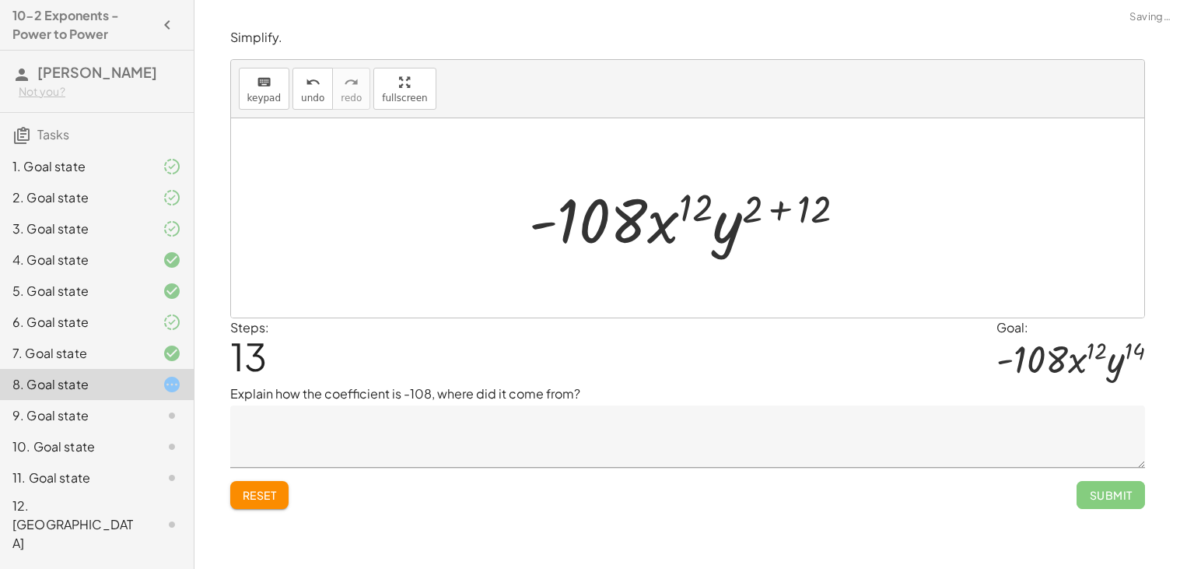
click at [784, 208] on div at bounding box center [693, 218] width 345 height 80
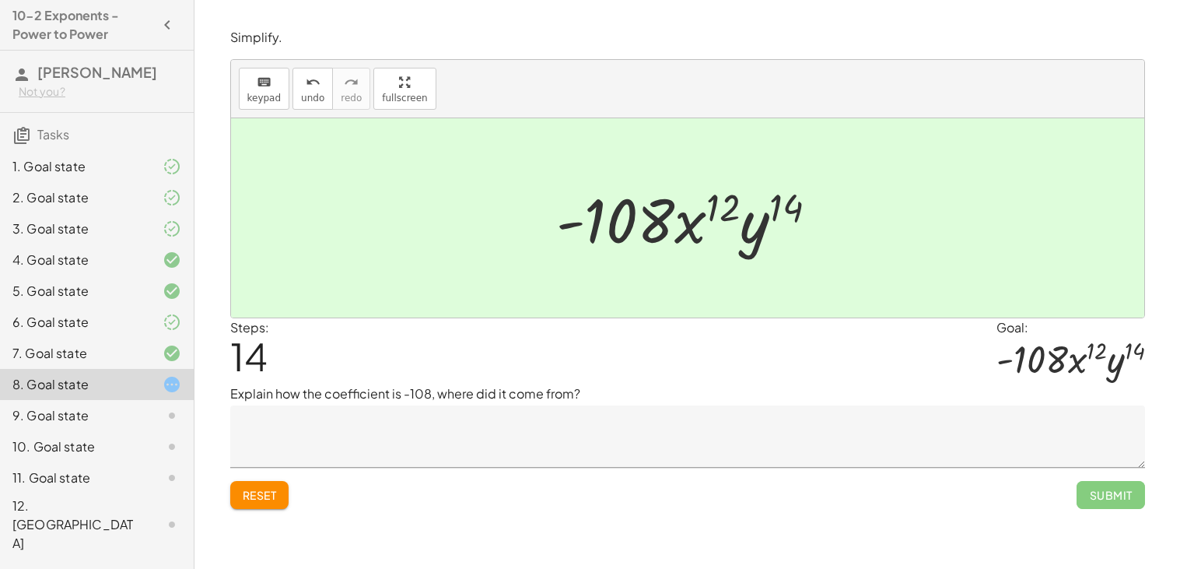
click at [682, 440] on textarea at bounding box center [687, 436] width 915 height 62
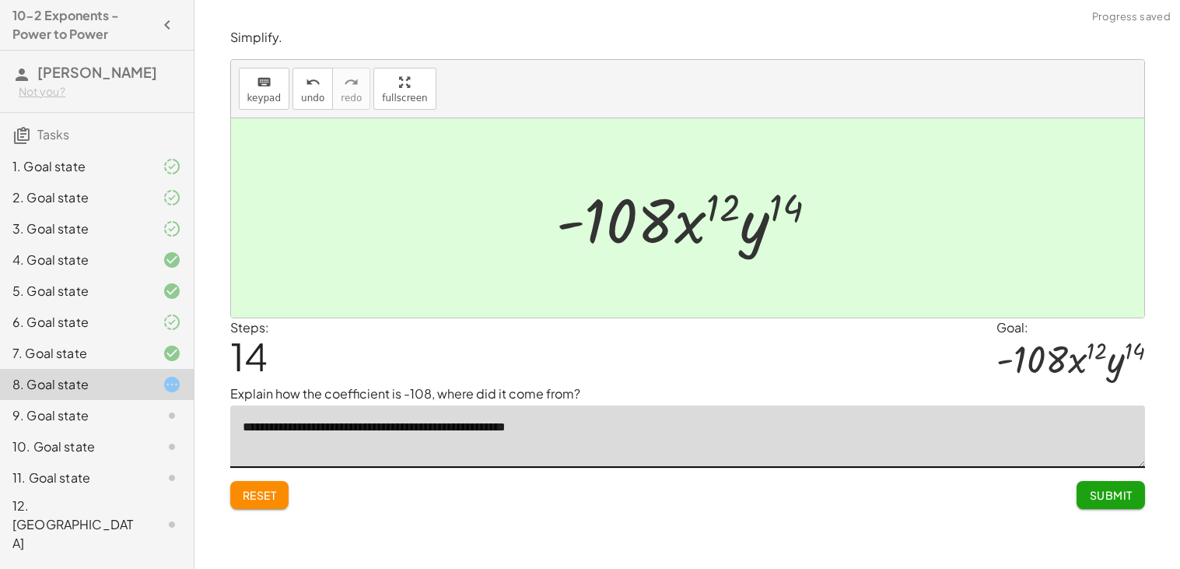
click at [487, 430] on textarea "**********" at bounding box center [687, 436] width 915 height 62
click at [563, 429] on textarea "**********" at bounding box center [687, 436] width 915 height 62
click at [639, 429] on textarea "**********" at bounding box center [687, 436] width 915 height 62
type textarea "**********"
click at [1099, 503] on button "Submit" at bounding box center [1111, 495] width 68 height 28
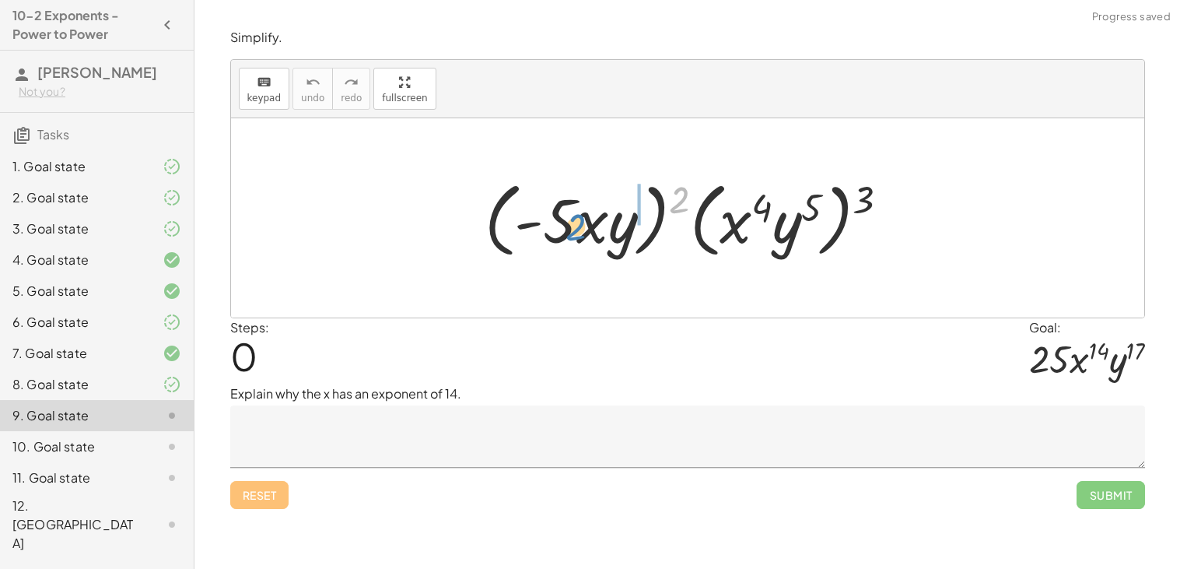
drag, startPoint x: 683, startPoint y: 196, endPoint x: 583, endPoint y: 223, distance: 103.8
click at [583, 223] on div at bounding box center [693, 218] width 433 height 89
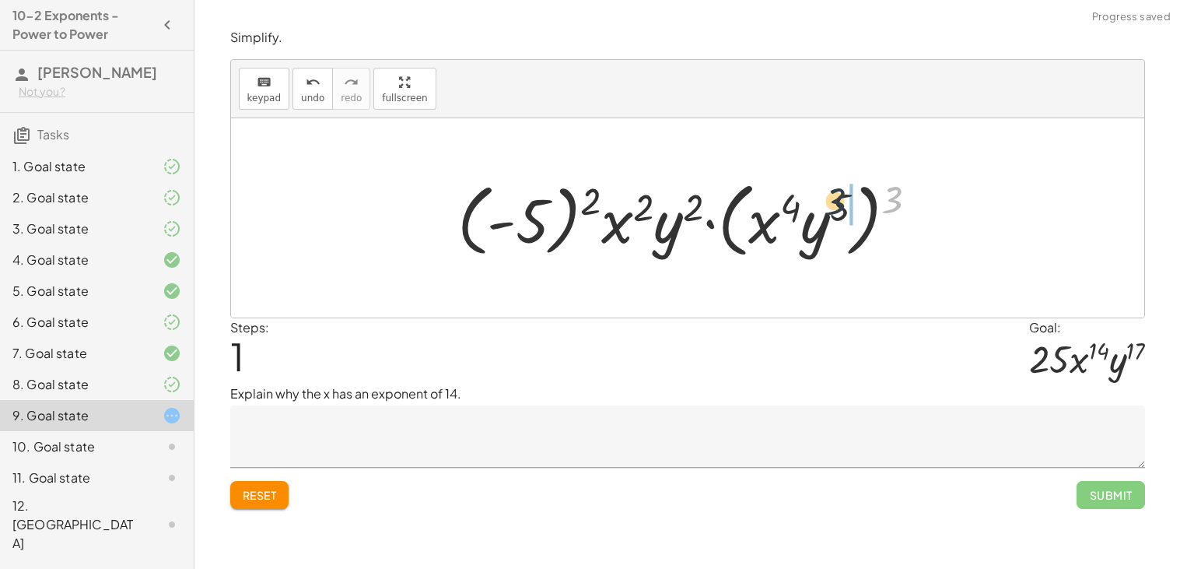
drag, startPoint x: 895, startPoint y: 198, endPoint x: 822, endPoint y: 203, distance: 73.3
click at [822, 203] on div at bounding box center [694, 218] width 489 height 89
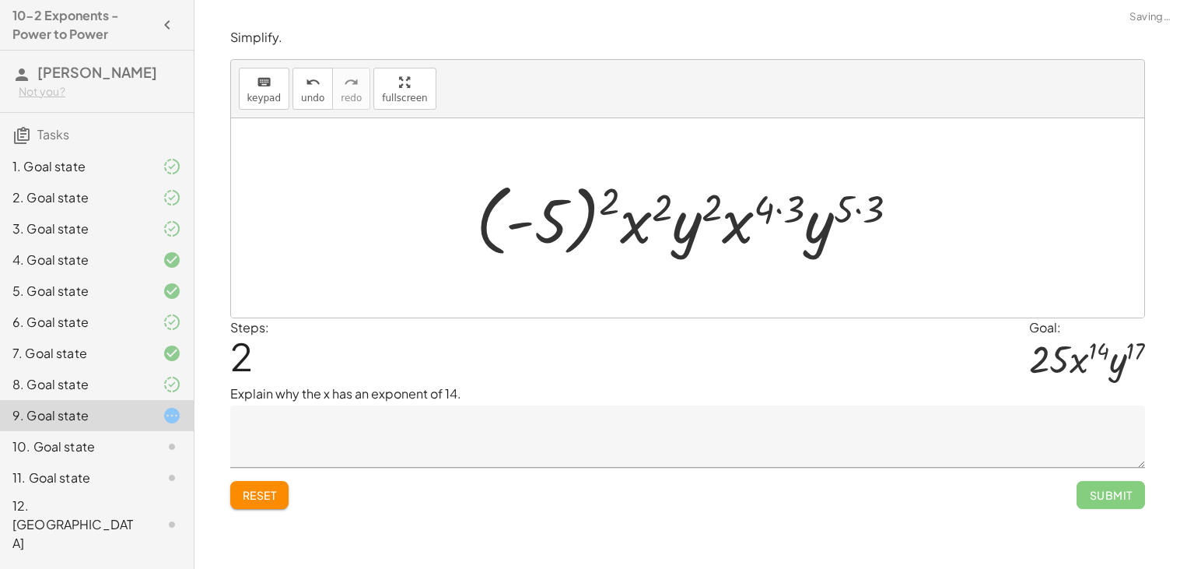
click at [600, 209] on div at bounding box center [693, 218] width 451 height 86
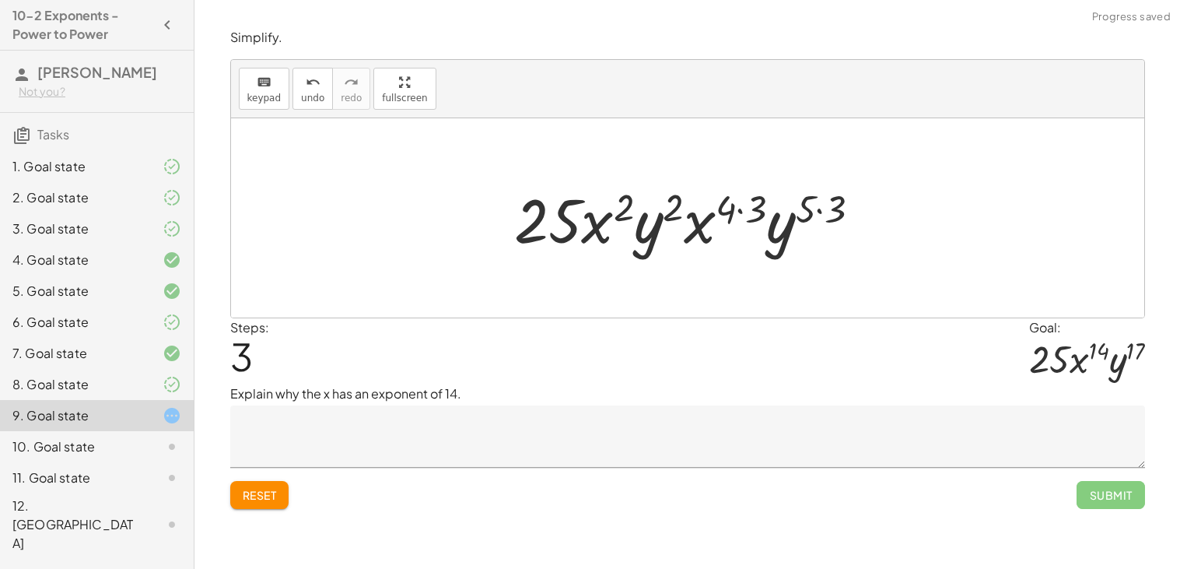
click at [624, 212] on div at bounding box center [694, 218] width 375 height 80
click at [741, 209] on div at bounding box center [694, 218] width 375 height 80
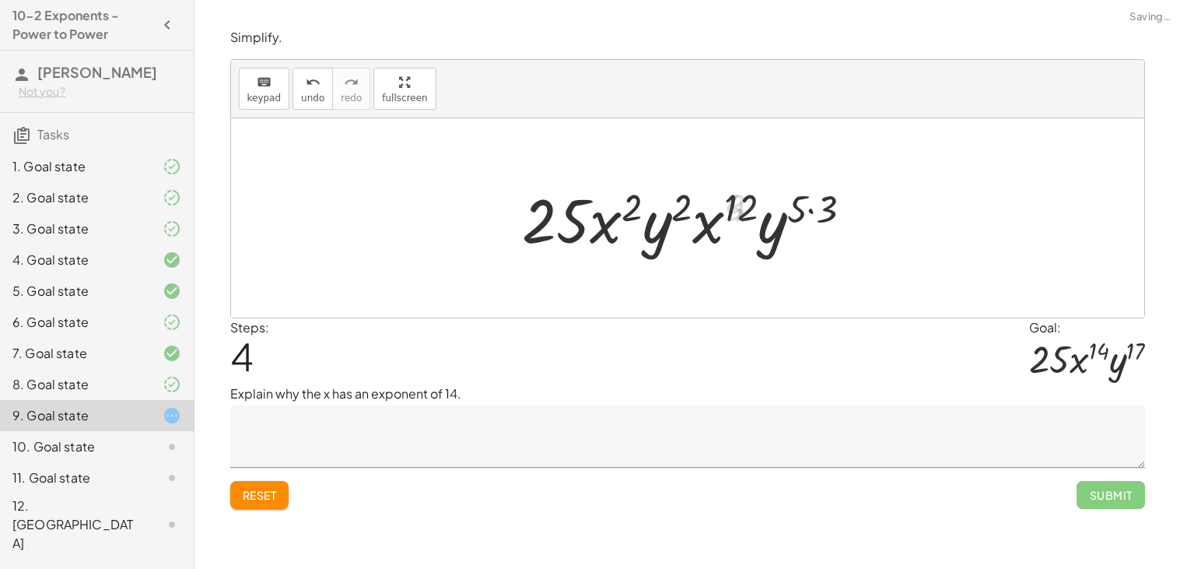
click at [800, 212] on div at bounding box center [693, 218] width 357 height 80
click at [819, 210] on div at bounding box center [693, 218] width 357 height 80
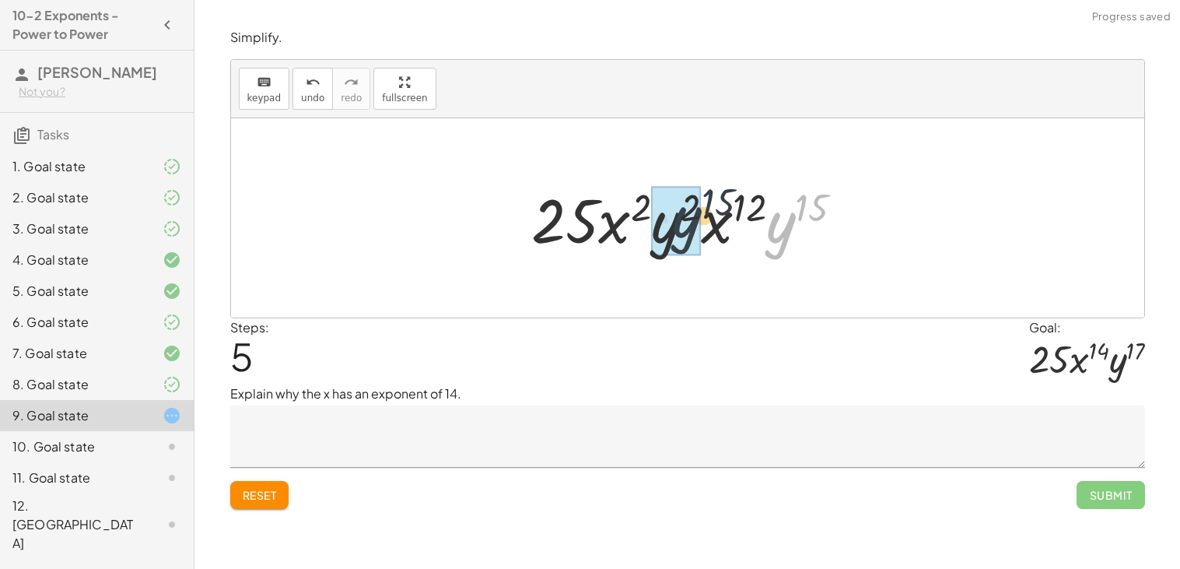
drag, startPoint x: 788, startPoint y: 234, endPoint x: 679, endPoint y: 231, distance: 109.8
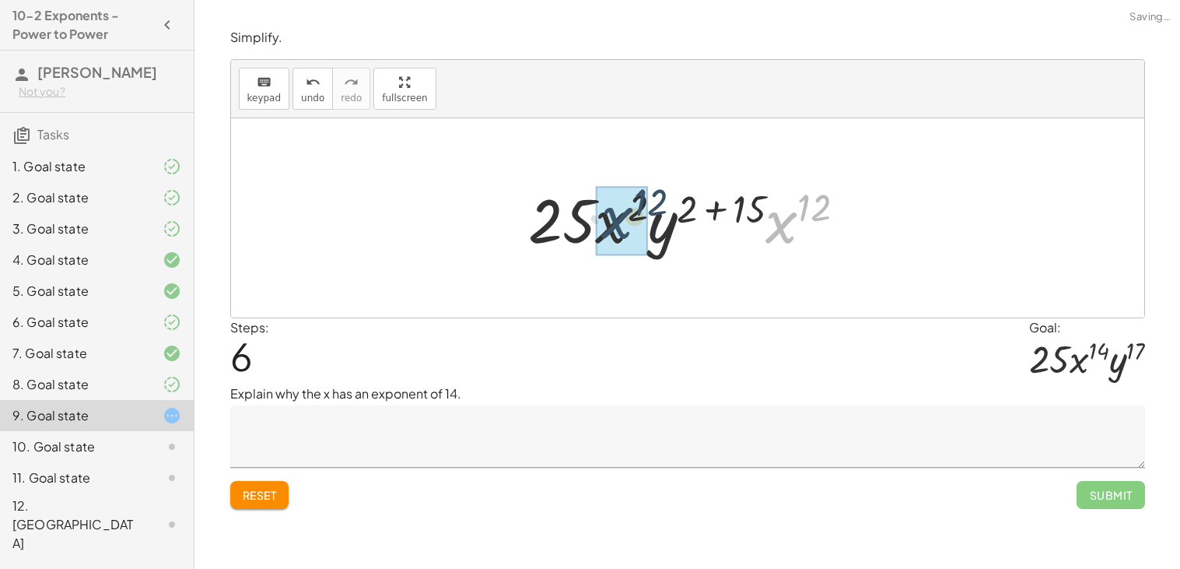
drag, startPoint x: 783, startPoint y: 233, endPoint x: 609, endPoint y: 232, distance: 174.3
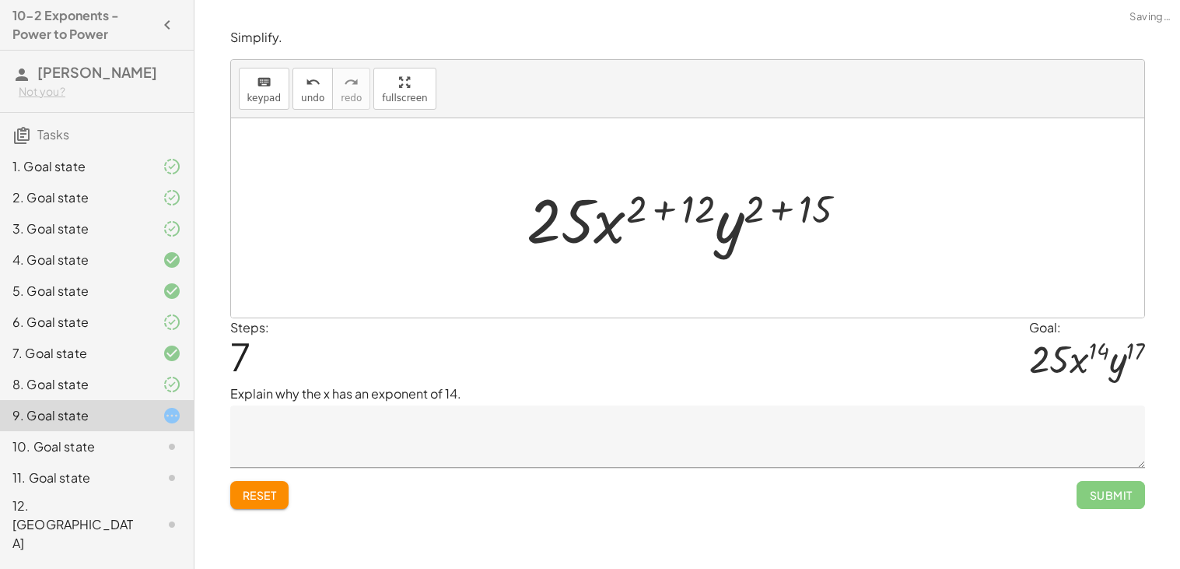
click at [671, 209] on div at bounding box center [693, 218] width 349 height 80
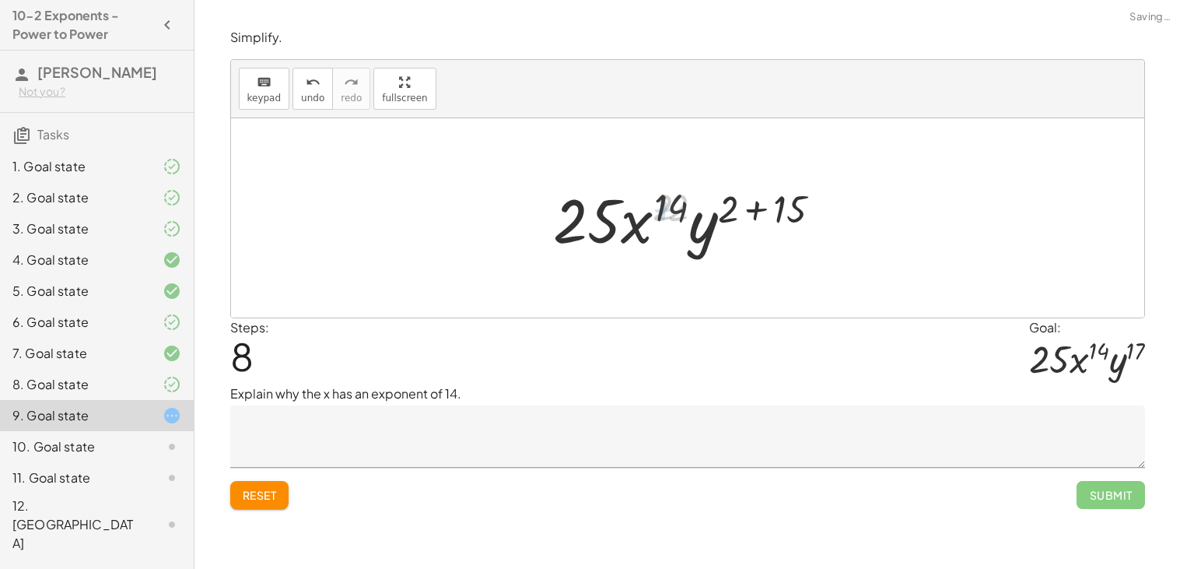
click at [746, 208] on div at bounding box center [693, 218] width 293 height 80
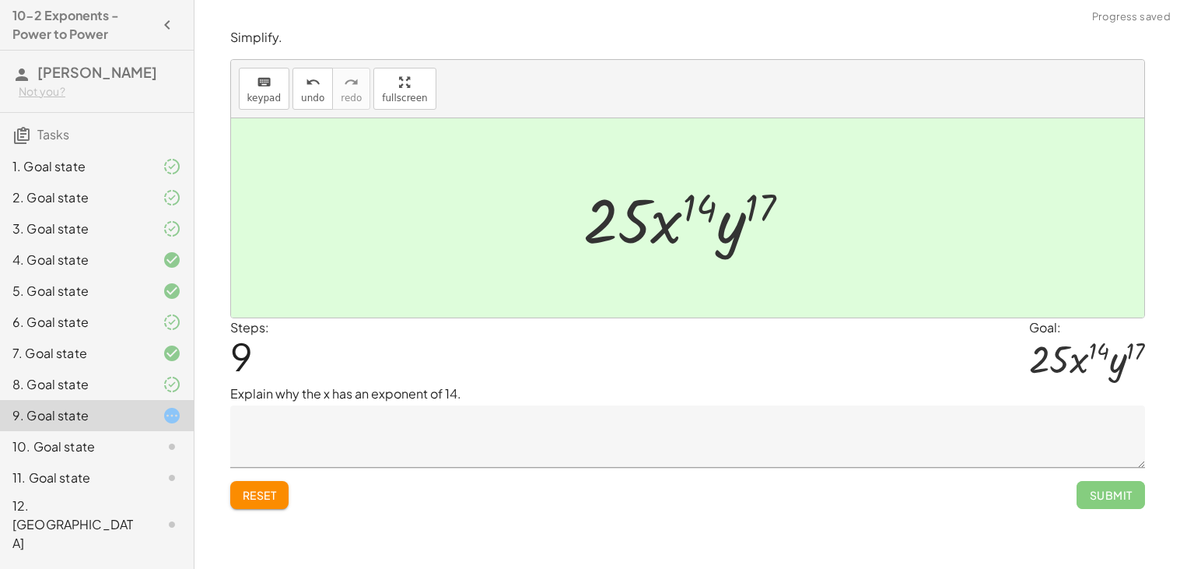
click at [523, 430] on textarea at bounding box center [687, 436] width 915 height 62
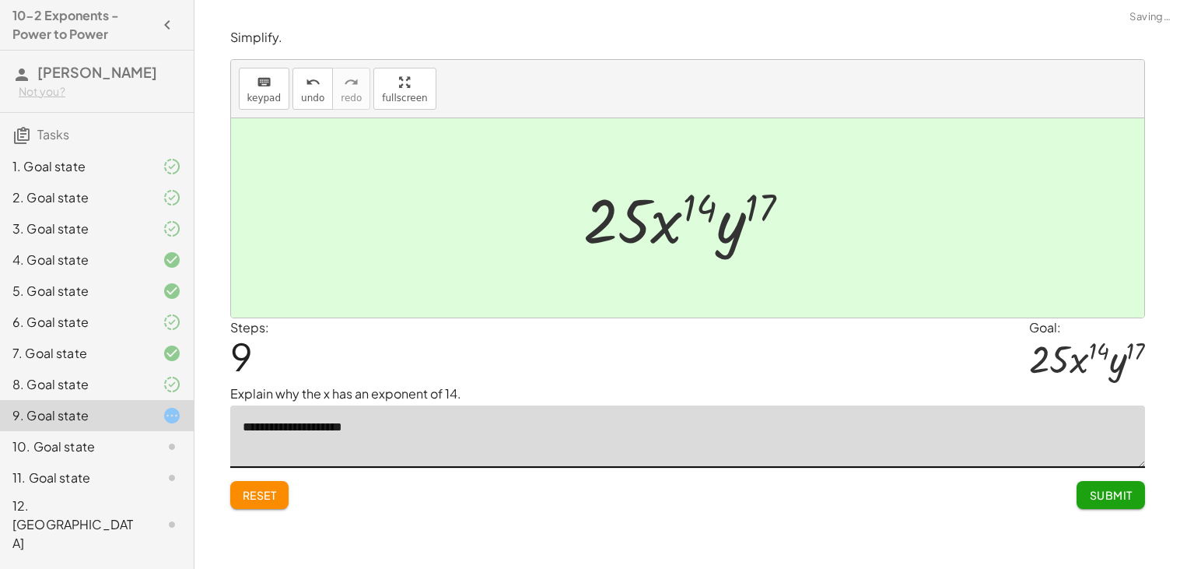
click at [360, 432] on textarea "**********" at bounding box center [687, 436] width 915 height 62
click at [297, 427] on textarea "**********" at bounding box center [687, 436] width 915 height 62
click at [437, 437] on textarea "**********" at bounding box center [687, 436] width 915 height 62
type textarea "**********"
click at [1081, 491] on button "Submit" at bounding box center [1111, 495] width 68 height 28
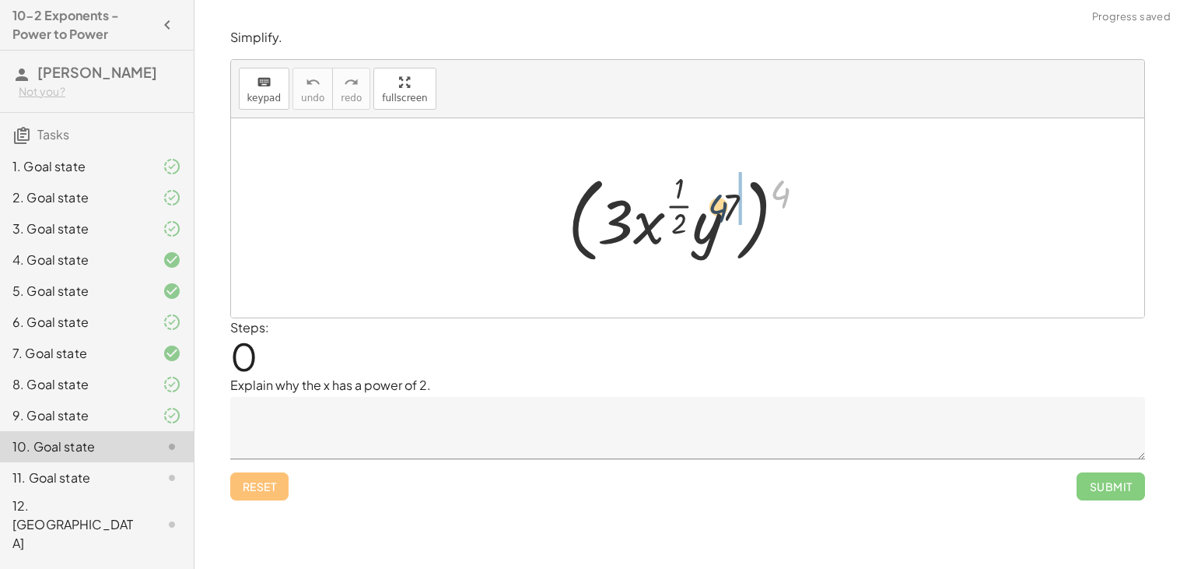
drag, startPoint x: 783, startPoint y: 191, endPoint x: 707, endPoint y: 208, distance: 77.2
click at [707, 208] on div at bounding box center [693, 217] width 266 height 101
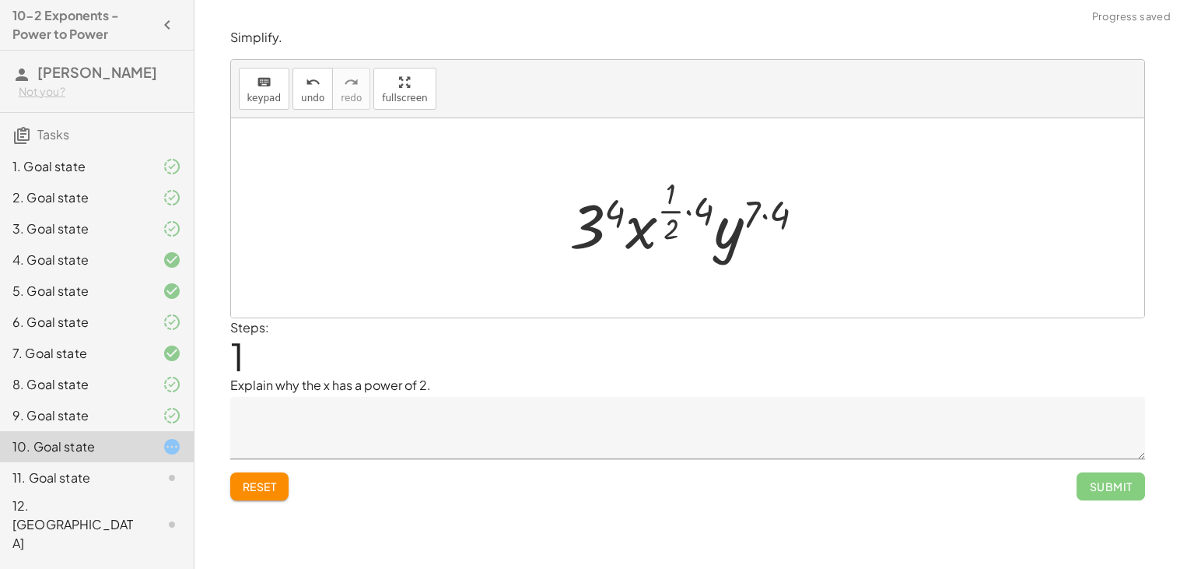
click at [684, 216] on div at bounding box center [694, 218] width 264 height 92
click at [693, 209] on div at bounding box center [694, 218] width 264 height 92
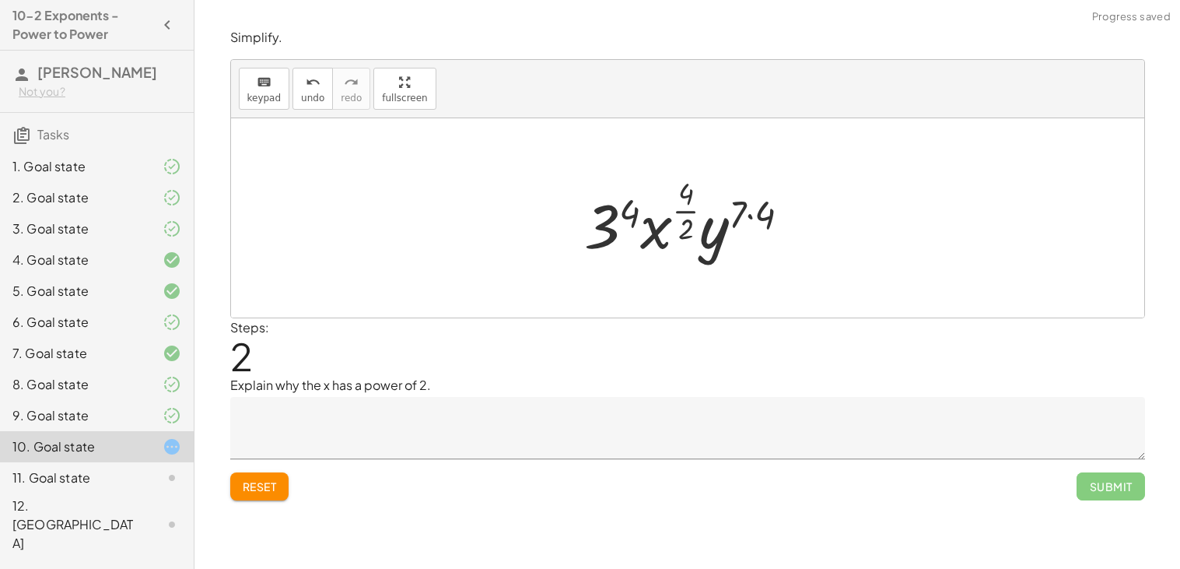
click at [687, 212] on div at bounding box center [694, 218] width 234 height 92
click at [744, 210] on div at bounding box center [693, 218] width 227 height 80
click at [714, 235] on div at bounding box center [693, 218] width 223 height 80
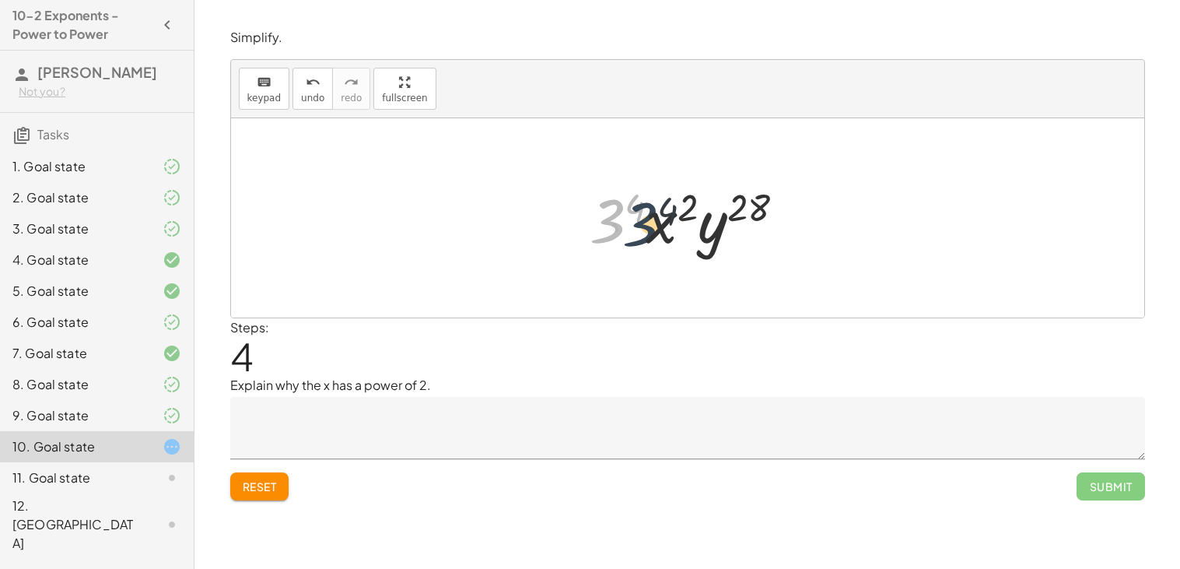
drag, startPoint x: 616, startPoint y: 233, endPoint x: 672, endPoint y: 240, distance: 56.6
click at [672, 240] on div at bounding box center [693, 218] width 223 height 80
drag, startPoint x: 669, startPoint y: 234, endPoint x: 752, endPoint y: 241, distance: 83.6
click at [752, 241] on div at bounding box center [693, 218] width 223 height 80
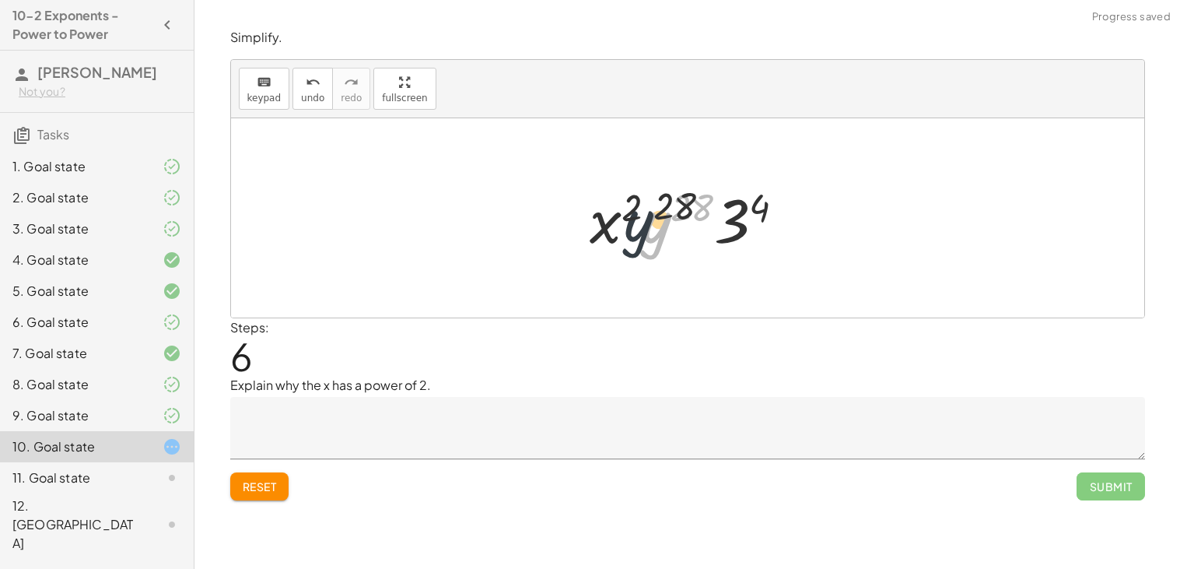
drag, startPoint x: 666, startPoint y: 232, endPoint x: 566, endPoint y: 231, distance: 100.4
click at [567, 231] on div "( · 3 · x ( · 1 · 2 ) · y 7 ) 4 · 3 4 · x ( · · 1 · 2 · 4 ) · [GEOGRAPHIC_DATA]…" at bounding box center [688, 218] width 243 height 88
click at [259, 494] on button "Reset" at bounding box center [259, 486] width 59 height 28
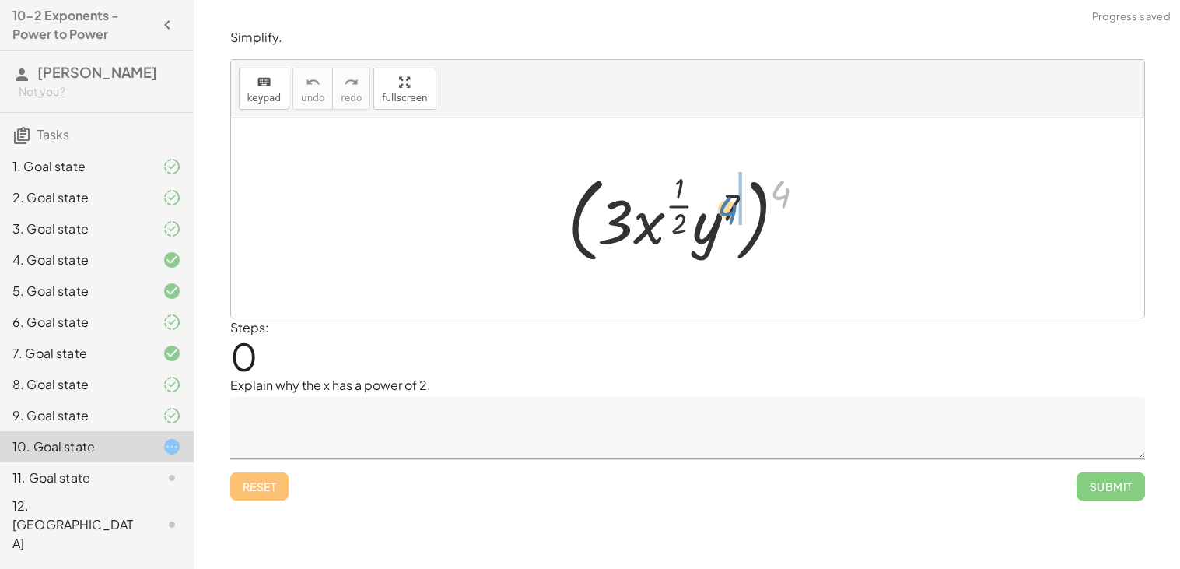
drag, startPoint x: 785, startPoint y: 197, endPoint x: 731, endPoint y: 213, distance: 56.1
click at [731, 213] on div at bounding box center [693, 217] width 266 height 101
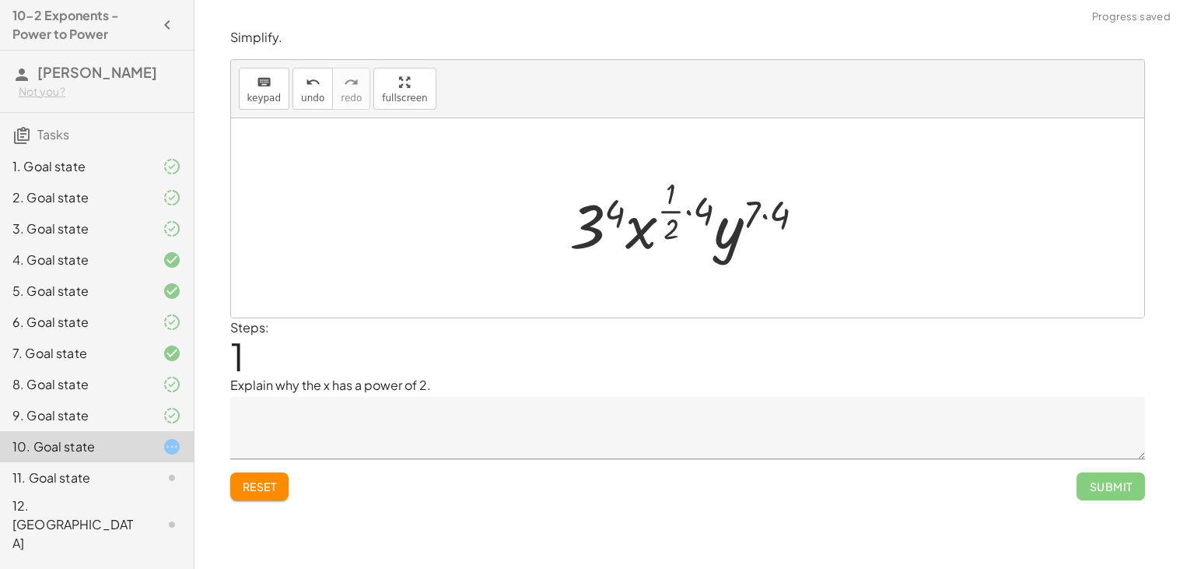
click at [672, 193] on div at bounding box center [694, 218] width 264 height 92
drag, startPoint x: 699, startPoint y: 209, endPoint x: 672, endPoint y: 195, distance: 30.3
click at [672, 195] on div at bounding box center [694, 218] width 264 height 92
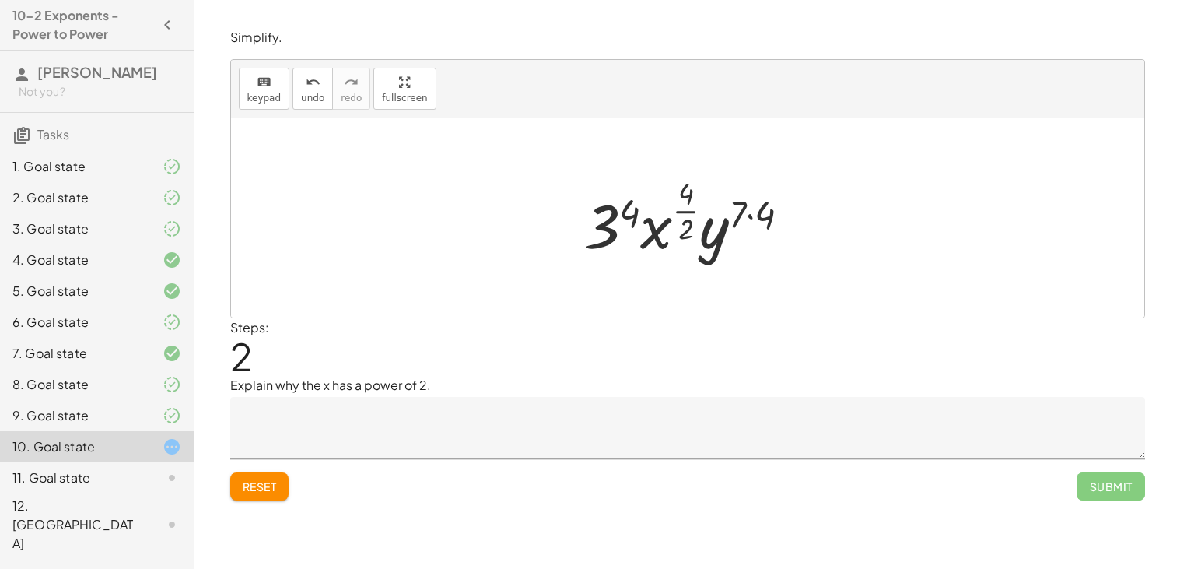
click at [691, 215] on div at bounding box center [694, 218] width 234 height 92
click at [747, 210] on div at bounding box center [693, 218] width 227 height 80
click at [473, 425] on textarea at bounding box center [687, 428] width 915 height 62
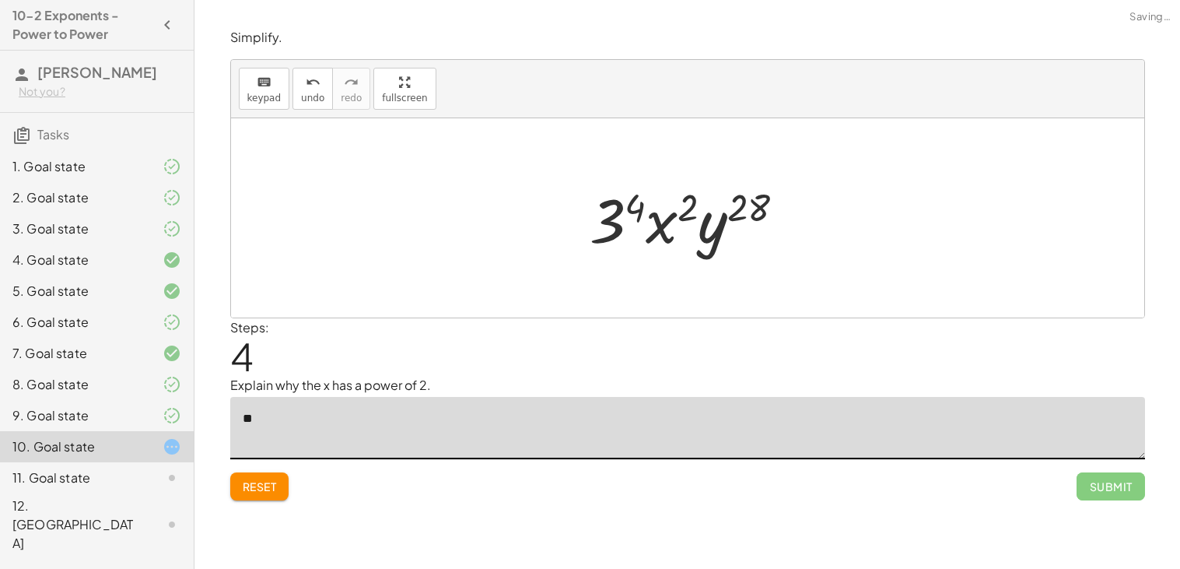
type textarea "*"
drag, startPoint x: 611, startPoint y: 229, endPoint x: 620, endPoint y: 230, distance: 9.5
click at [620, 230] on div at bounding box center [693, 218] width 223 height 80
click at [616, 207] on div at bounding box center [693, 218] width 223 height 80
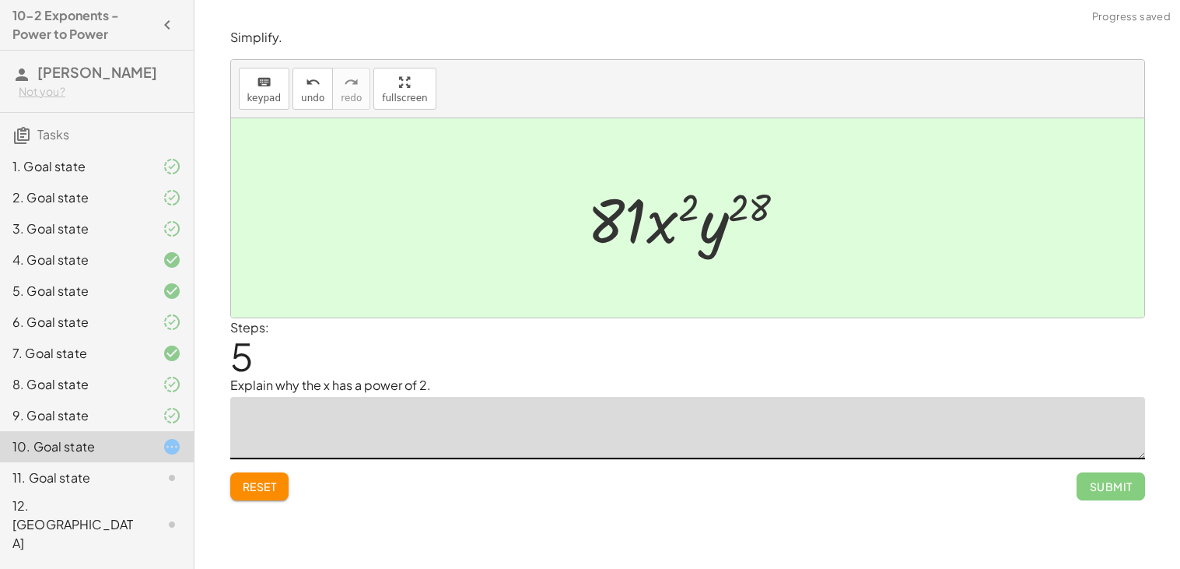
click at [374, 440] on textarea at bounding box center [687, 428] width 915 height 62
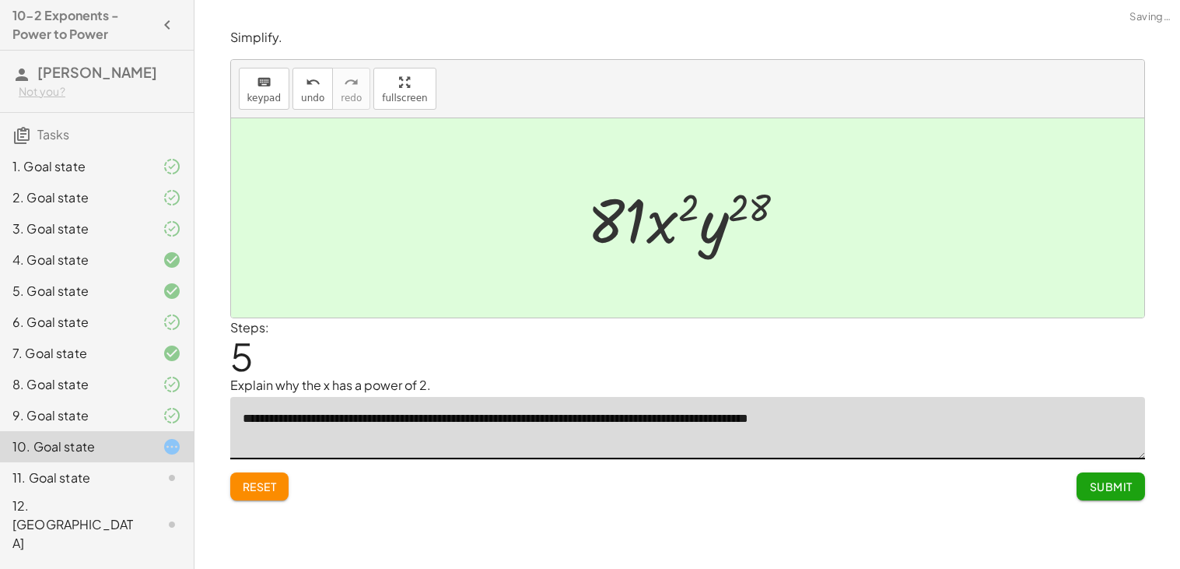
type textarea "**********"
click at [1107, 489] on span "Submit" at bounding box center [1110, 486] width 43 height 14
